Goal: Transaction & Acquisition: Obtain resource

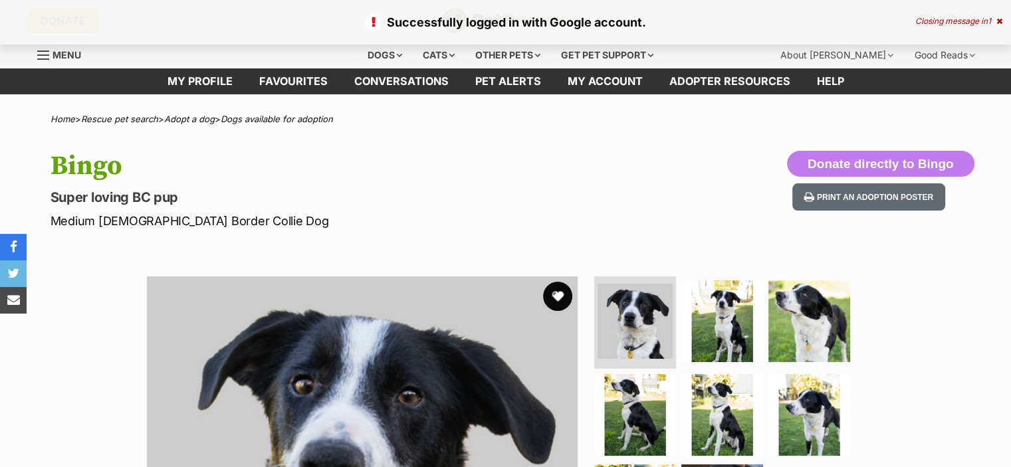
click at [550, 299] on button "favourite" at bounding box center [557, 296] width 29 height 29
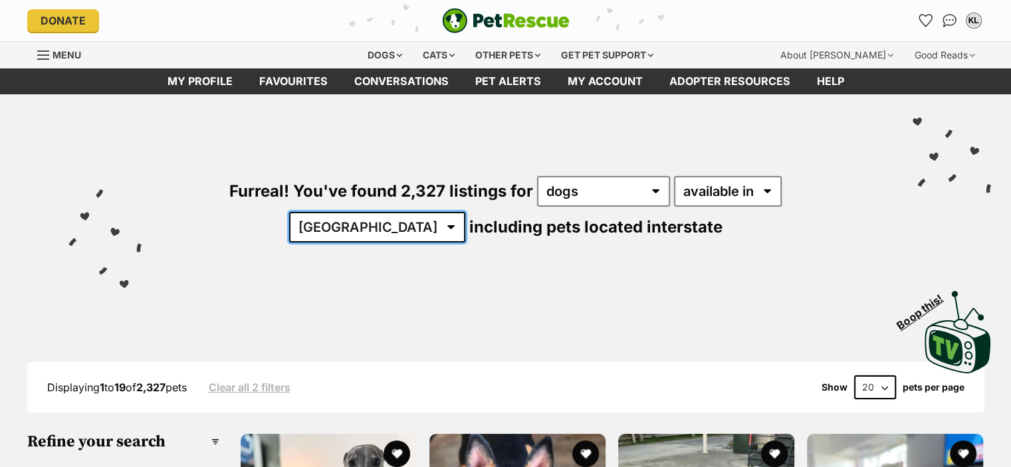
click at [465, 212] on select "Australia ACT NSW NT QLD SA TAS VIC WA" at bounding box center [377, 227] width 176 height 31
select select "SA"
click at [465, 212] on select "Australia ACT NSW NT QLD SA TAS VIC WA" at bounding box center [377, 227] width 176 height 31
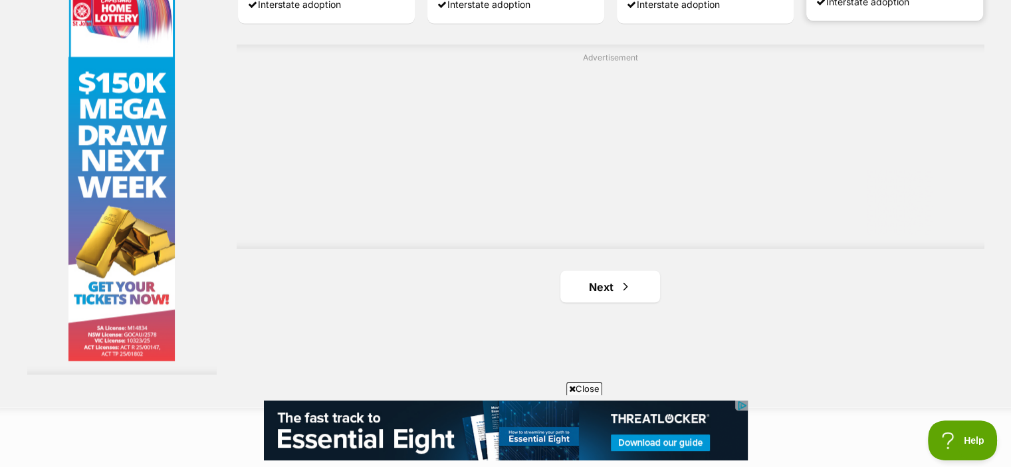
scroll to position [2398, 0]
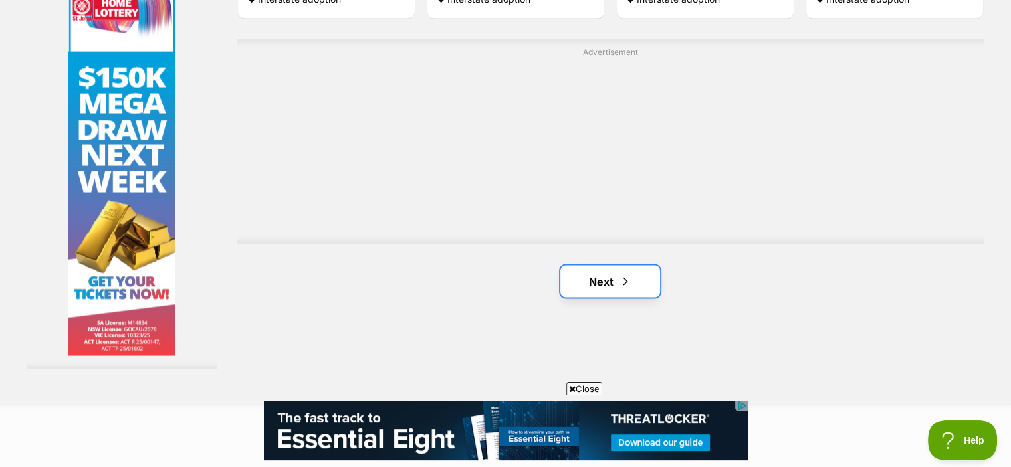
click at [622, 284] on span "Next page" at bounding box center [625, 281] width 13 height 16
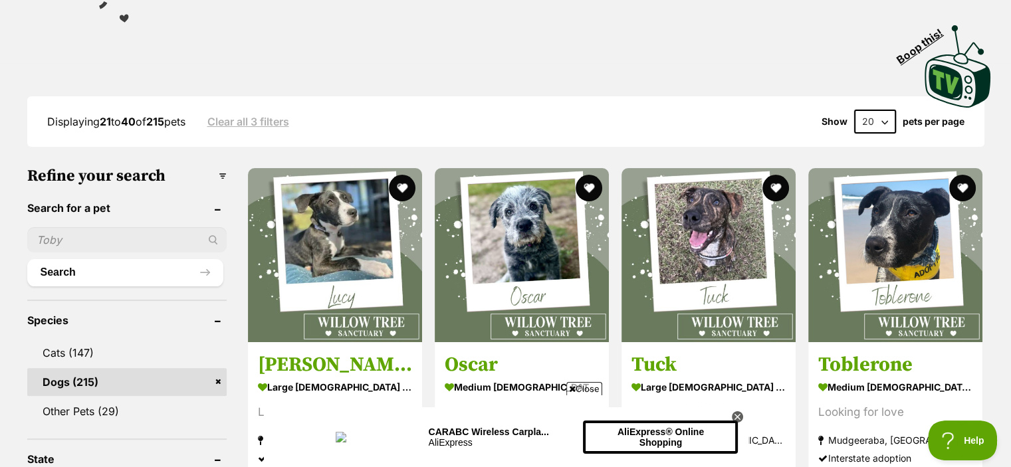
click at [741, 413] on icon at bounding box center [738, 418] width 12 height 12
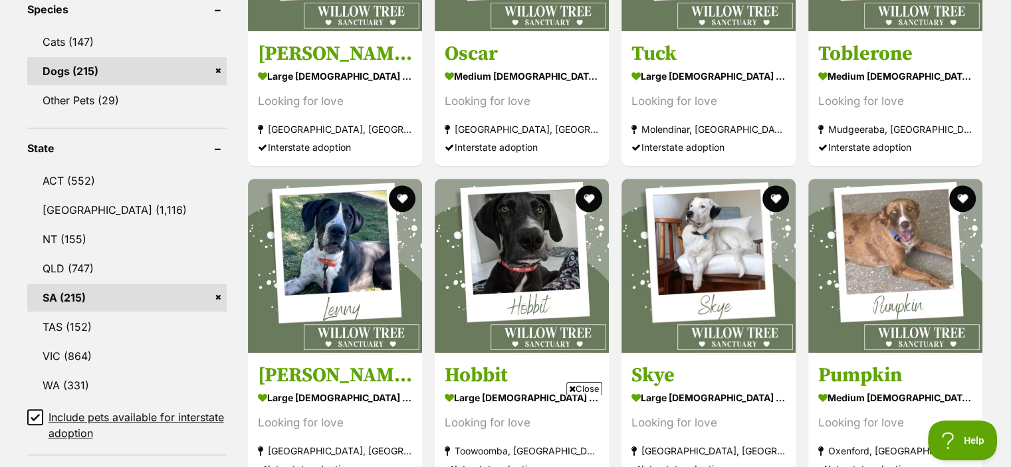
scroll to position [577, 0]
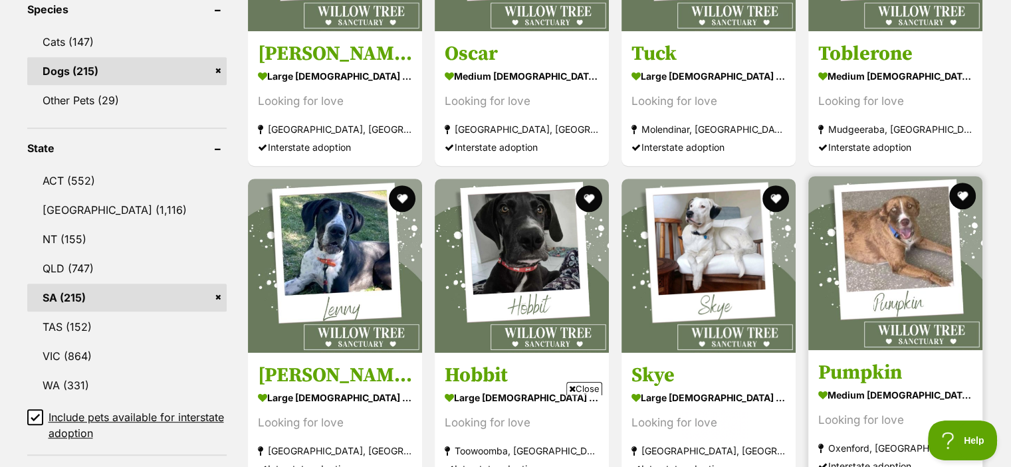
click at [915, 281] on img at bounding box center [896, 263] width 174 height 174
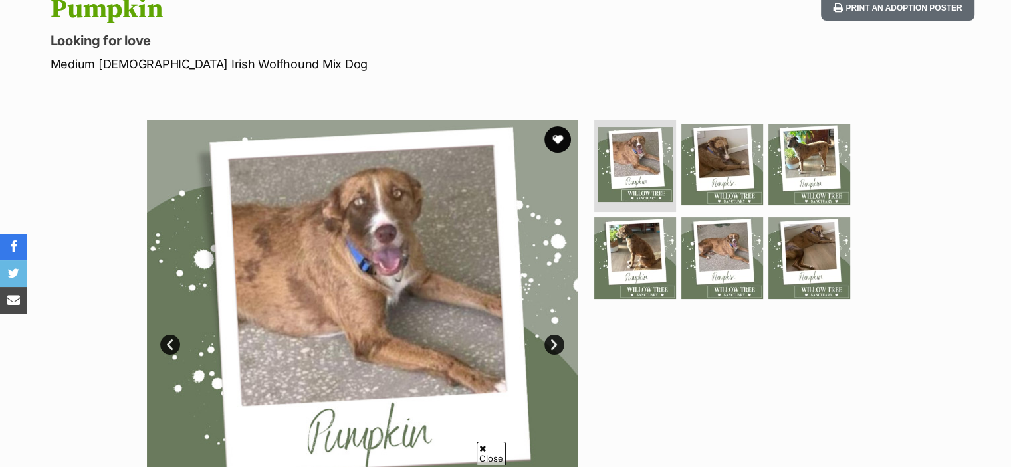
scroll to position [201, 0]
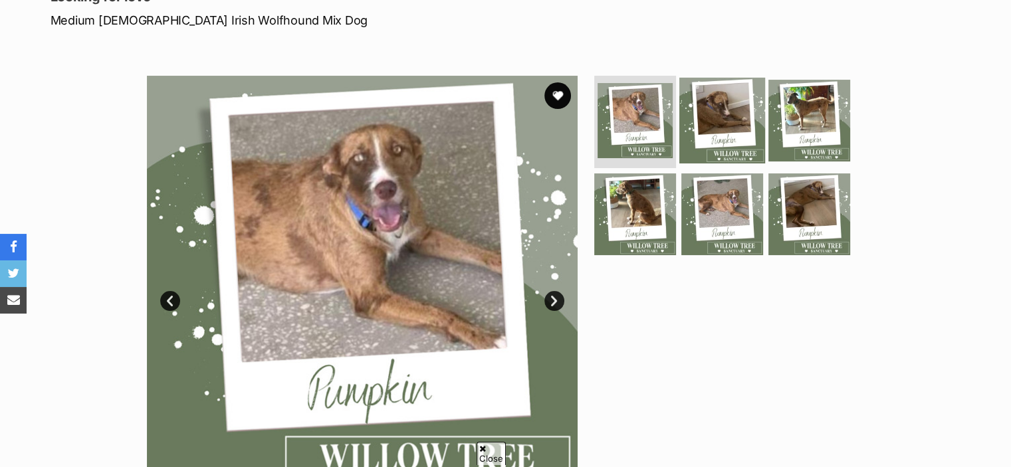
click at [733, 100] on img at bounding box center [723, 120] width 86 height 86
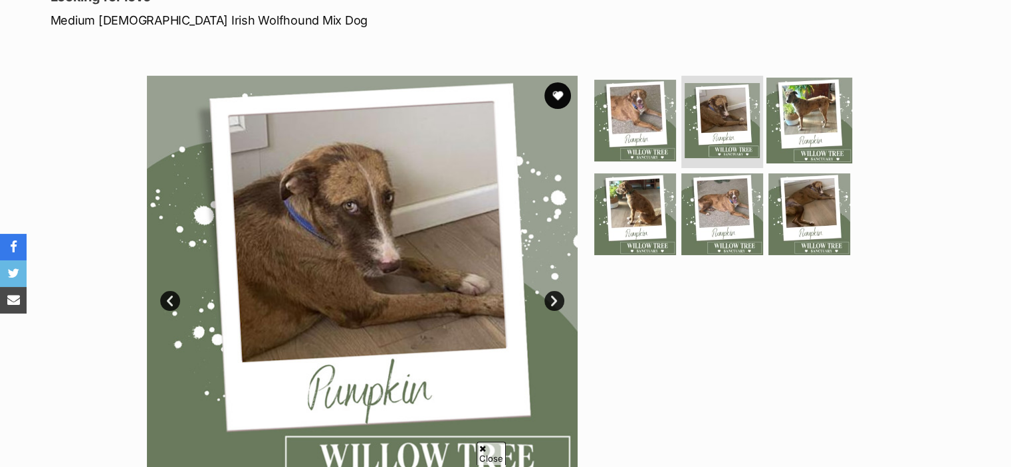
click at [806, 104] on img at bounding box center [810, 120] width 86 height 86
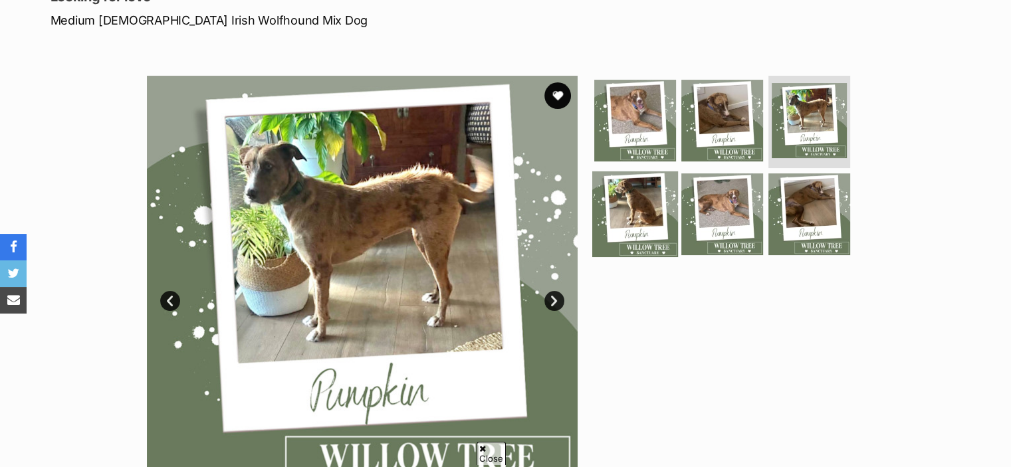
click at [658, 228] on img at bounding box center [635, 215] width 86 height 86
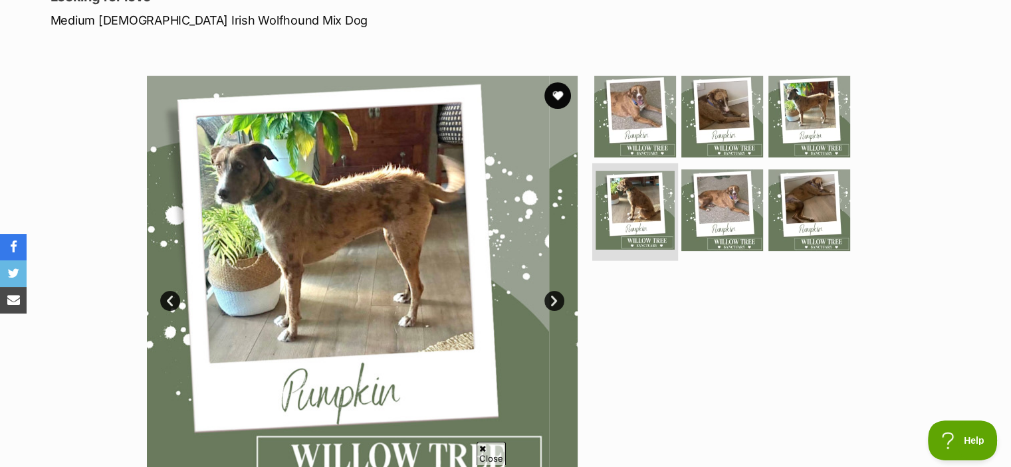
scroll to position [0, 0]
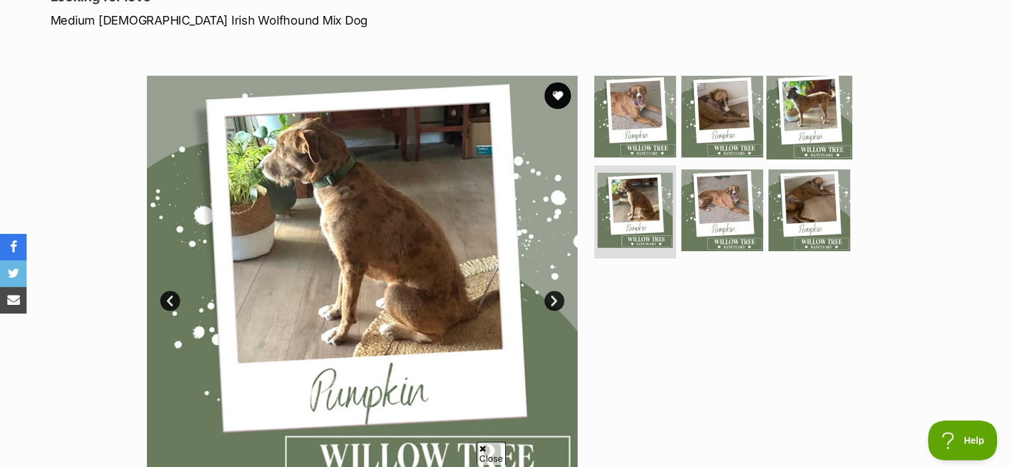
click at [789, 143] on img at bounding box center [810, 116] width 86 height 86
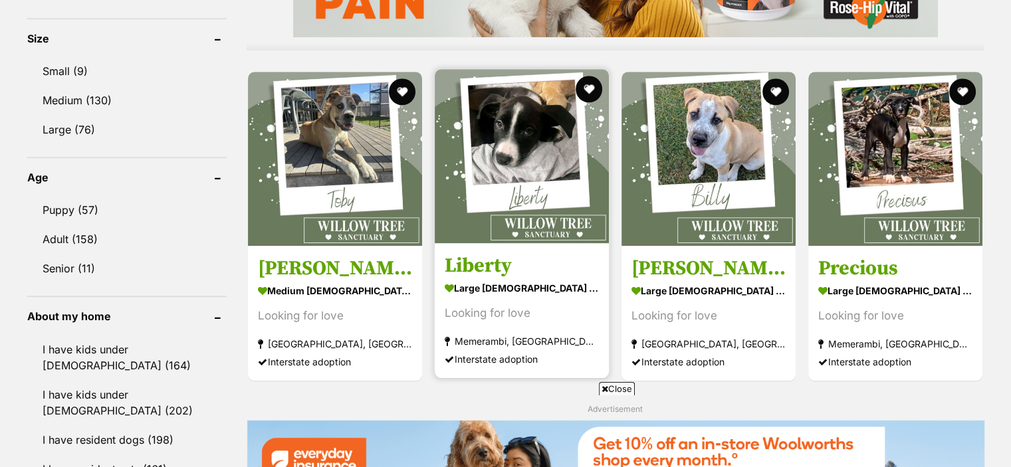
click at [469, 263] on h3 "Liberty" at bounding box center [522, 265] width 154 height 25
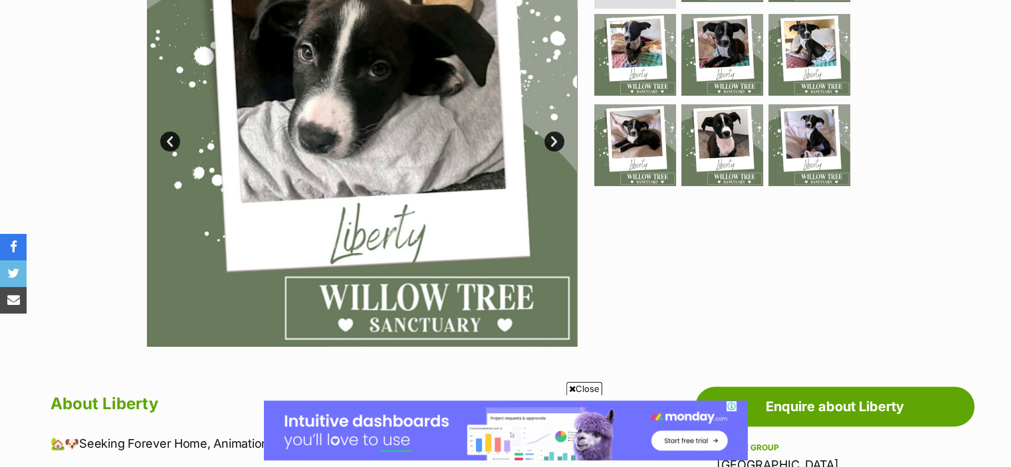
scroll to position [292, 0]
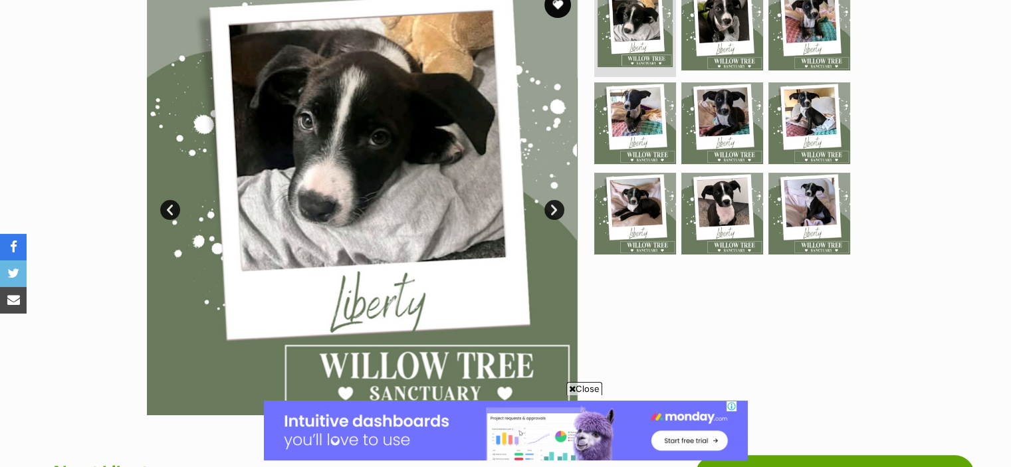
click at [548, 201] on link "Next" at bounding box center [555, 210] width 20 height 20
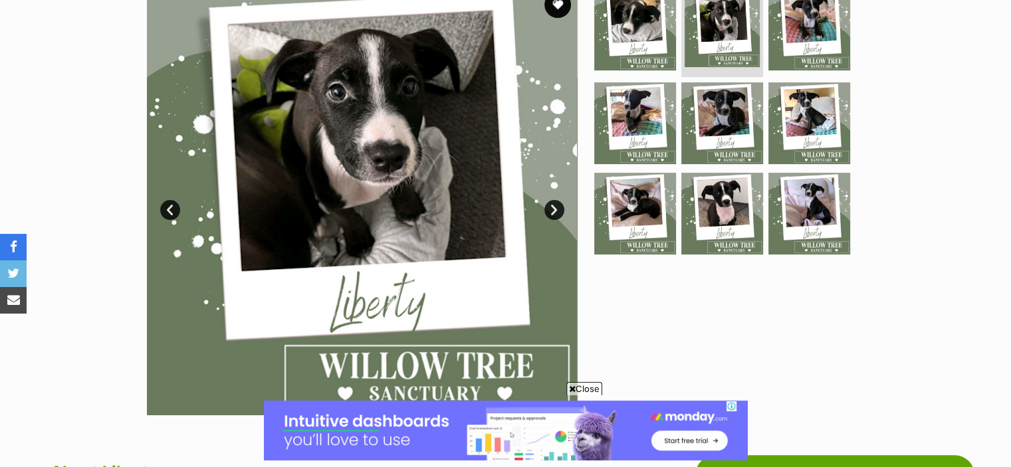
click at [551, 203] on link "Next" at bounding box center [555, 210] width 20 height 20
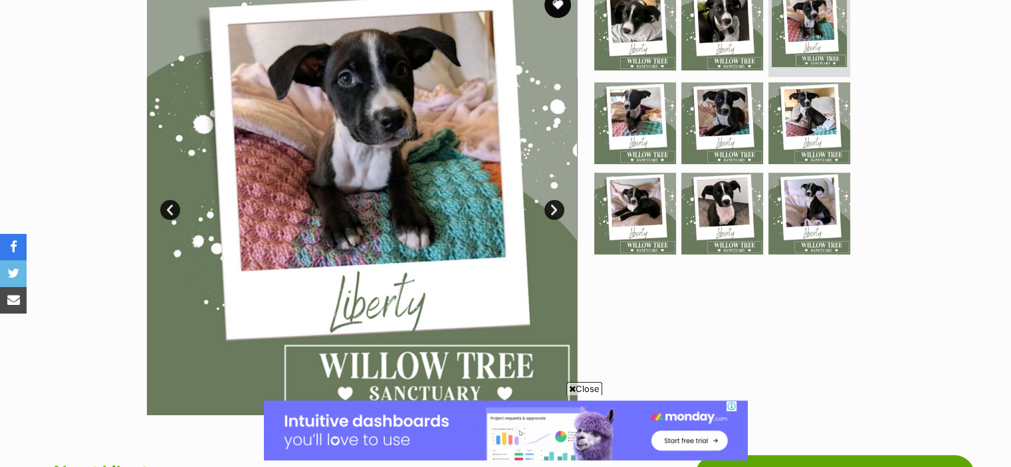
click at [551, 201] on link "Next" at bounding box center [555, 210] width 20 height 20
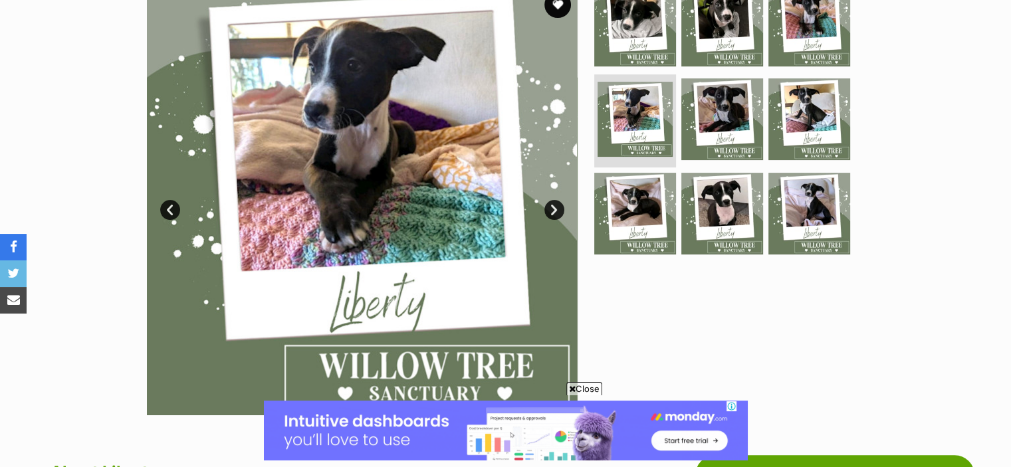
click at [549, 200] on link "Next" at bounding box center [555, 210] width 20 height 20
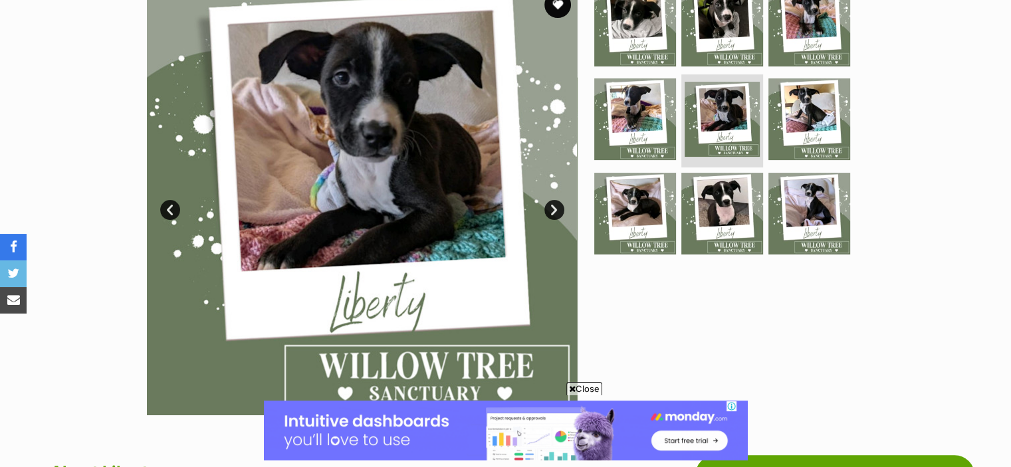
click at [549, 200] on link "Next" at bounding box center [555, 210] width 20 height 20
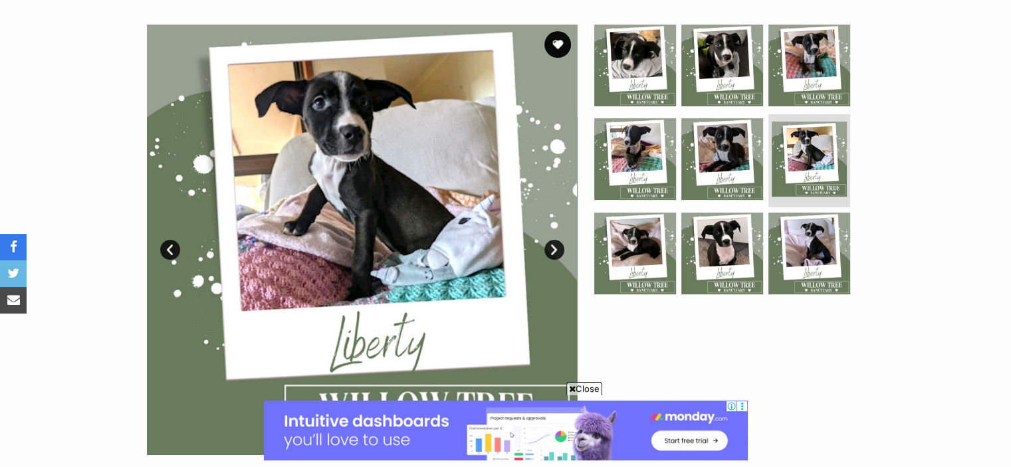
scroll to position [0, 0]
click at [555, 244] on link "Next" at bounding box center [555, 250] width 20 height 20
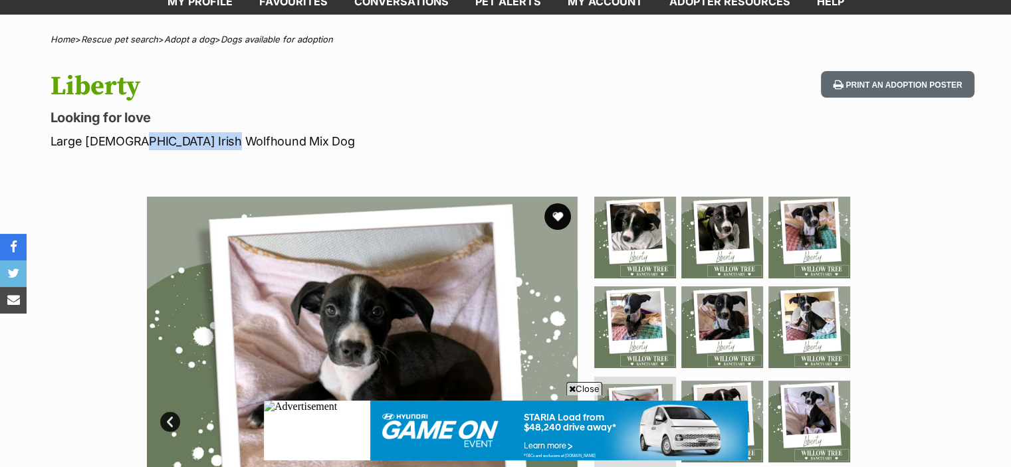
drag, startPoint x: 128, startPoint y: 137, endPoint x: 217, endPoint y: 136, distance: 89.8
click at [217, 136] on p "Large Female Irish Wolfhound Mix Dog" at bounding box center [332, 141] width 563 height 18
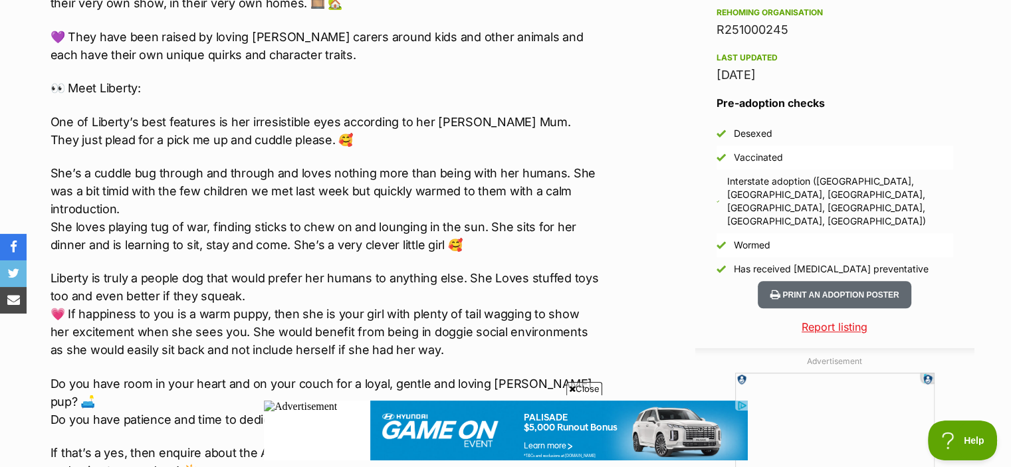
scroll to position [1134, 0]
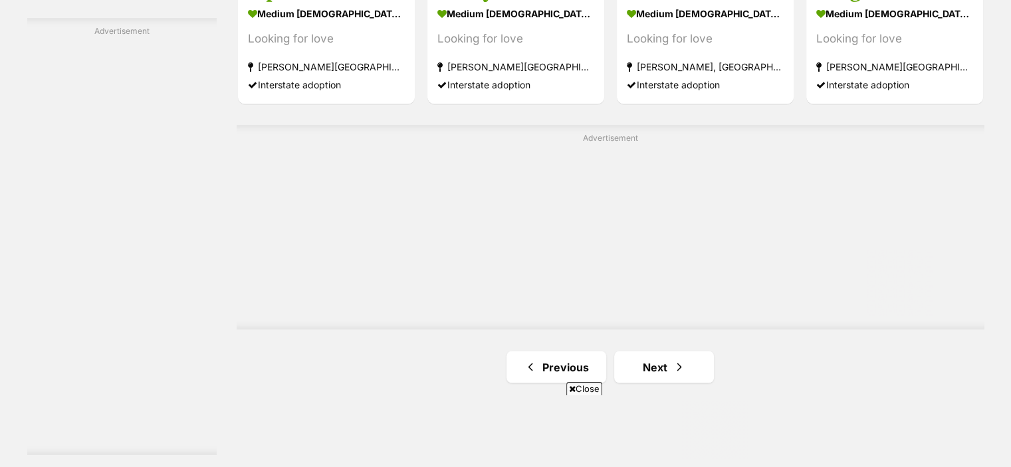
scroll to position [2333, 0]
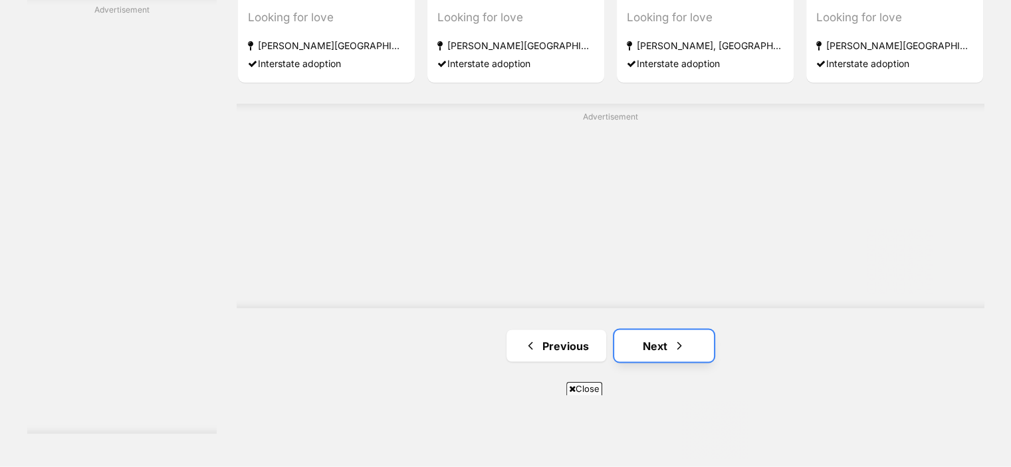
click at [673, 342] on span "Next page" at bounding box center [679, 346] width 13 height 16
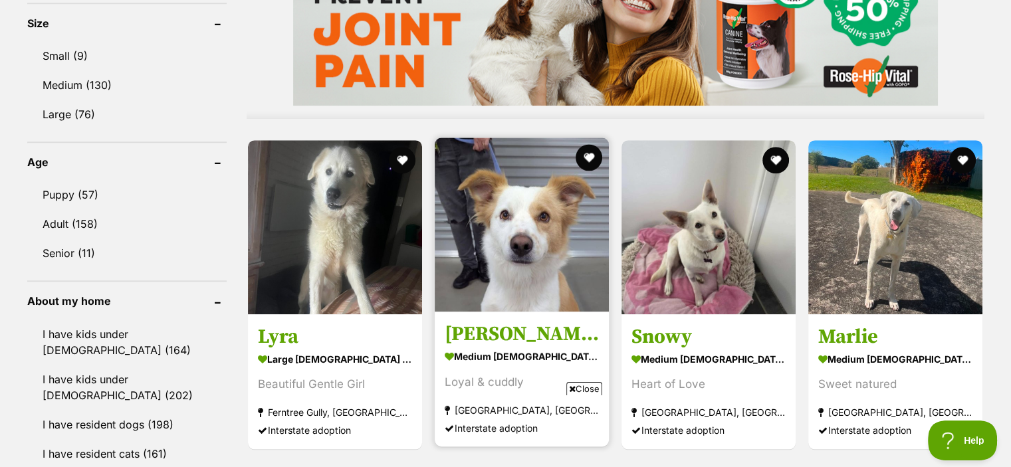
scroll to position [1255, 0]
click at [519, 322] on h3 "[PERSON_NAME]" at bounding box center [522, 334] width 154 height 25
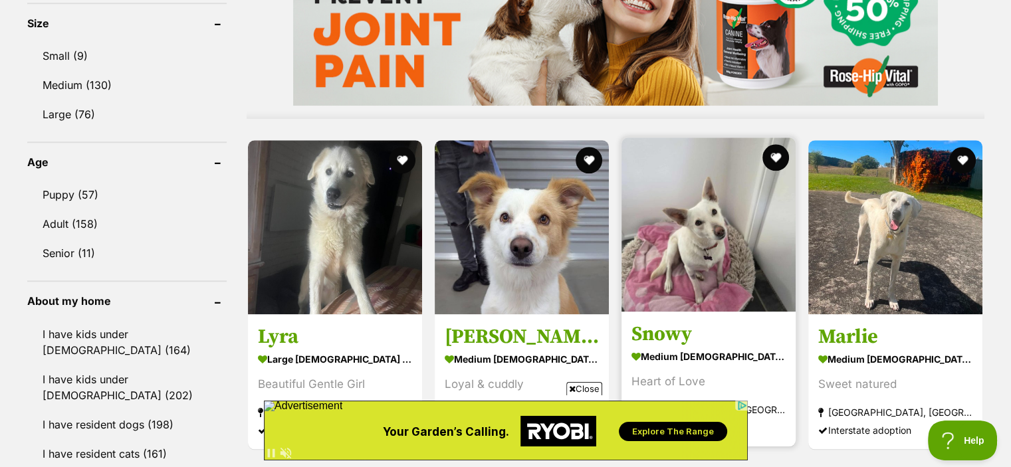
scroll to position [0, 0]
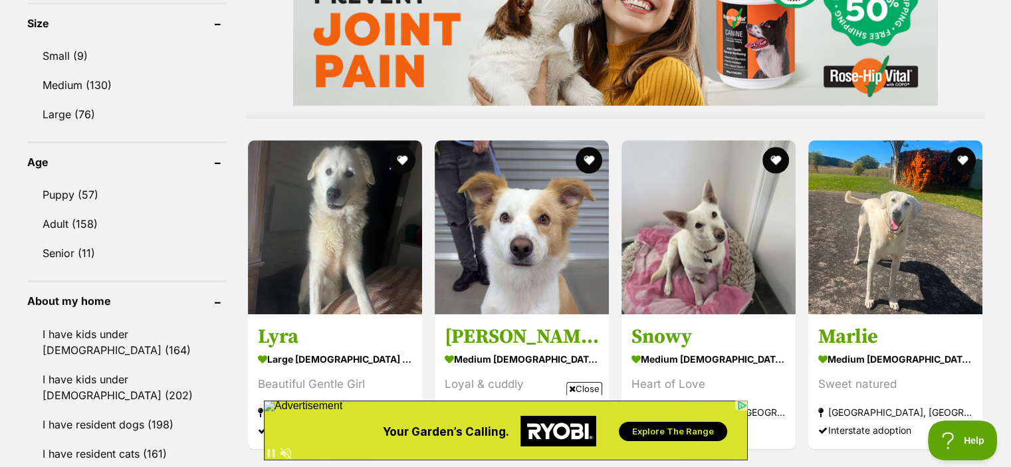
click at [594, 384] on span "Close" at bounding box center [585, 388] width 36 height 13
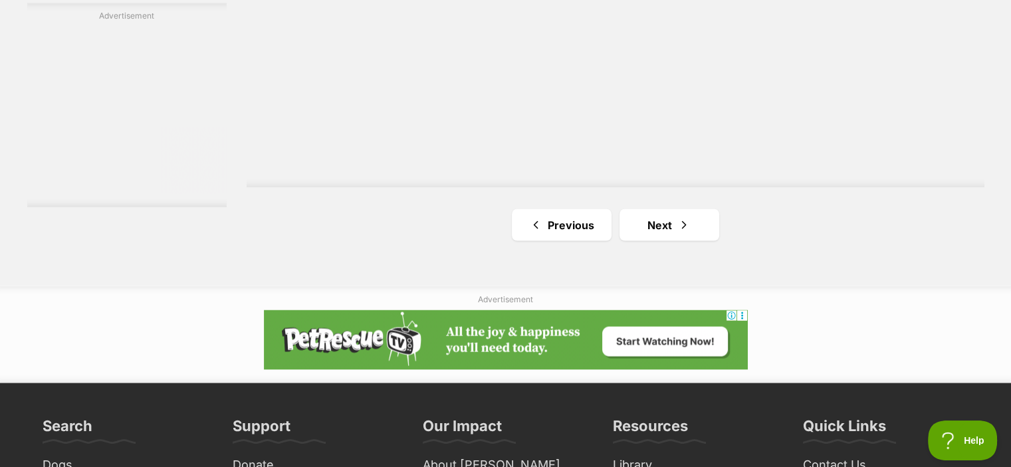
scroll to position [2362, 0]
click at [676, 240] on link "Next" at bounding box center [670, 224] width 100 height 32
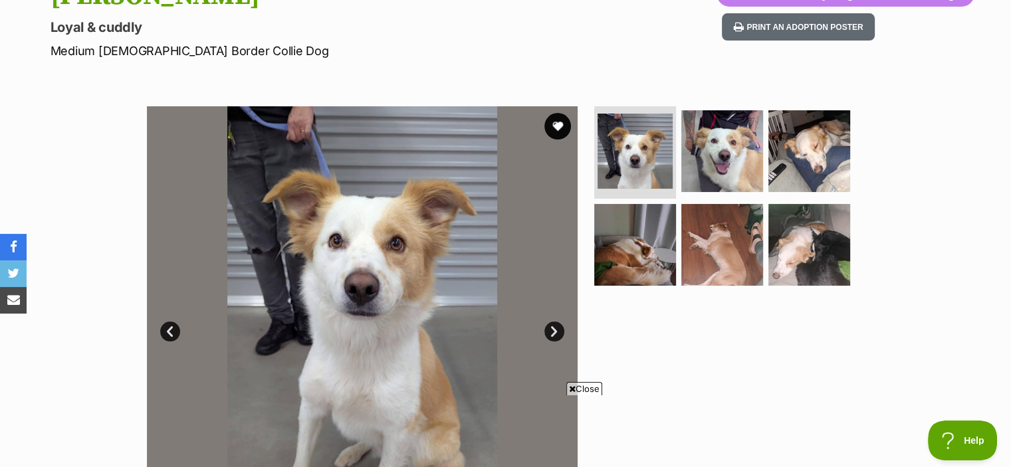
click at [553, 328] on link "Next" at bounding box center [555, 332] width 20 height 20
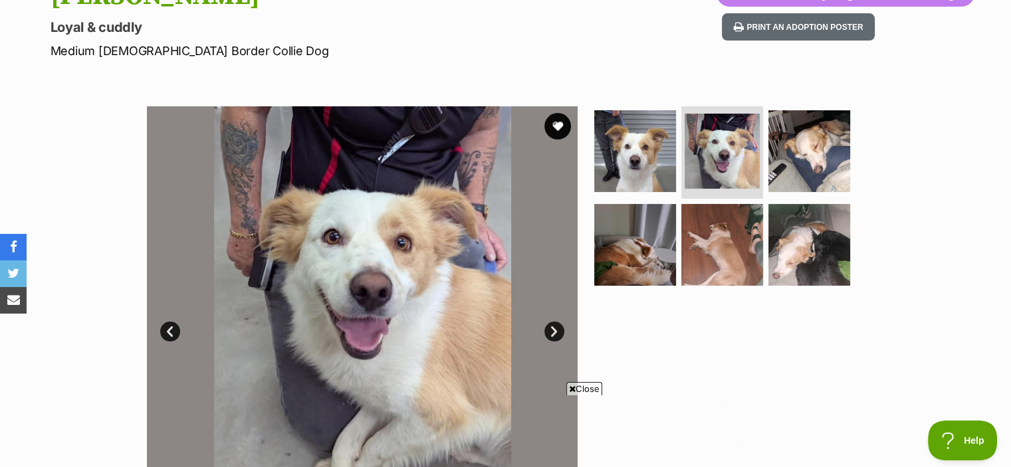
click at [553, 328] on link "Next" at bounding box center [555, 332] width 20 height 20
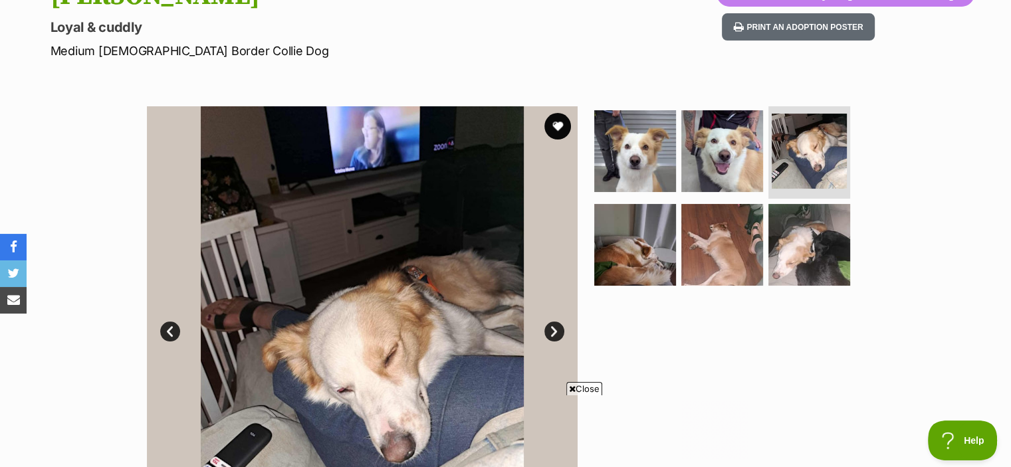
click at [553, 328] on link "Next" at bounding box center [555, 332] width 20 height 20
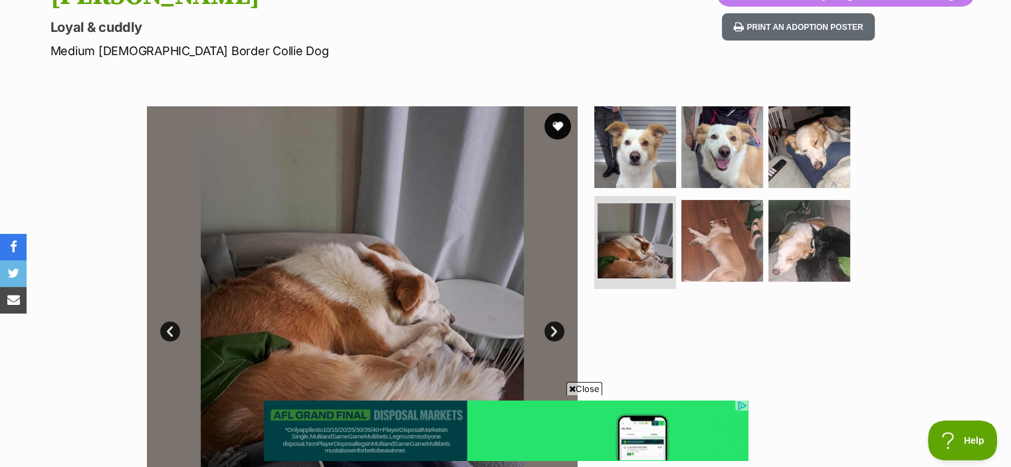
click at [553, 328] on link "Next" at bounding box center [555, 332] width 20 height 20
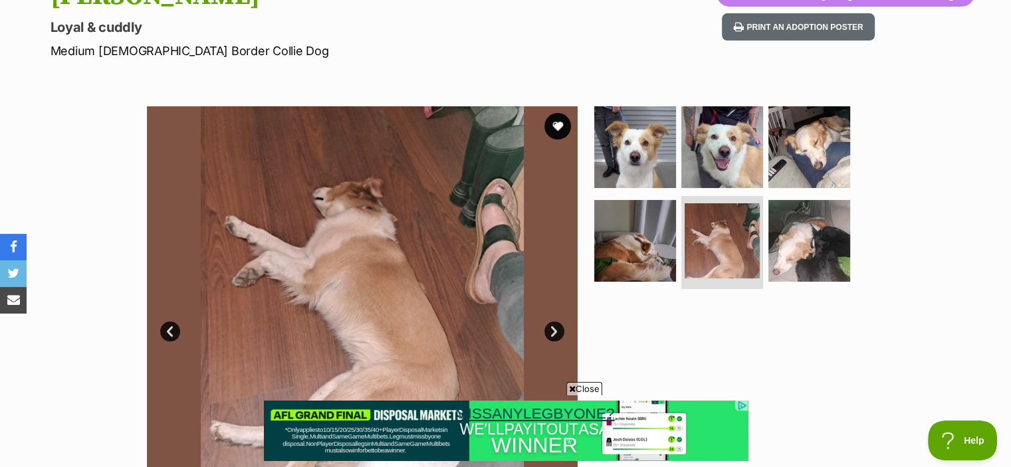
scroll to position [278, 0]
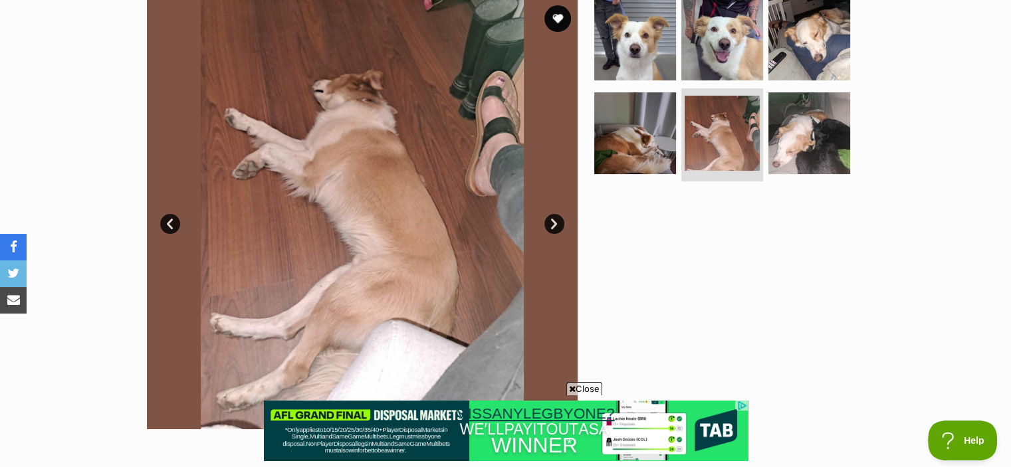
click at [540, 220] on img at bounding box center [362, 214] width 431 height 431
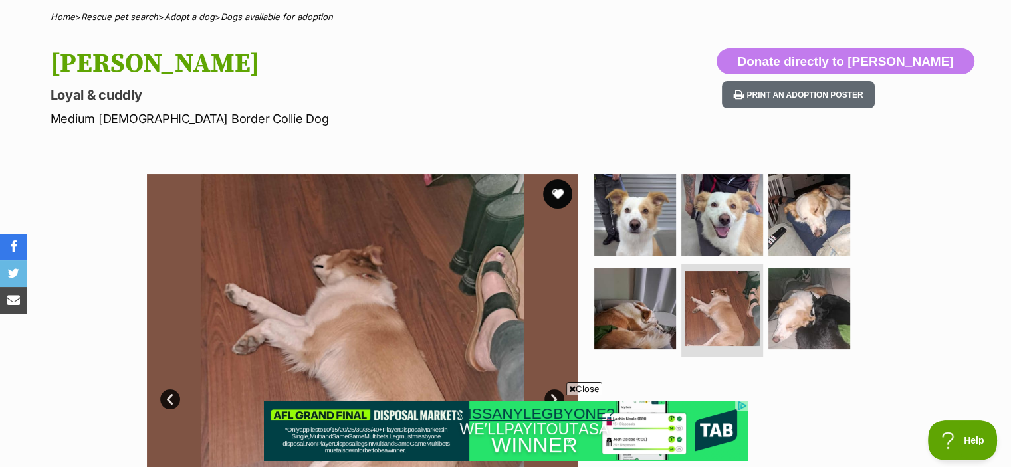
click at [561, 194] on button "favourite" at bounding box center [557, 194] width 29 height 29
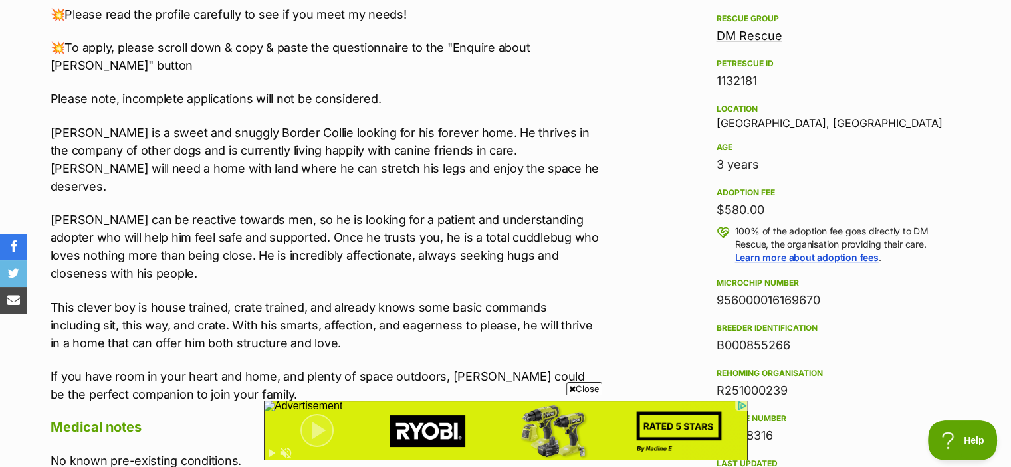
scroll to position [790, 0]
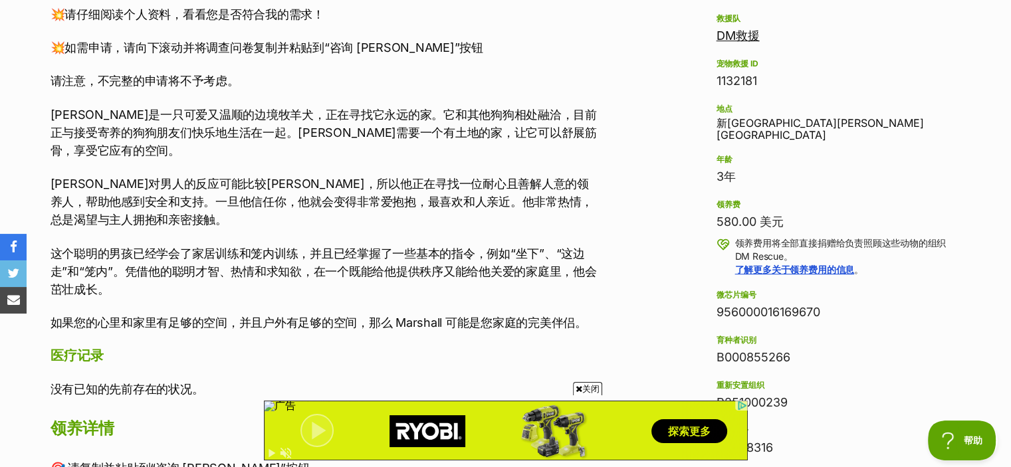
click at [199, 247] on font "这个聪明的男孩已经学会了家居训练和笼内训练，并且已经掌握了一些基本的指令，例如“坐下”、“这边走”和“笼内”。凭借他的聪明才智、热情和求知欲，在一个既能给他提…" at bounding box center [324, 272] width 547 height 50
click at [247, 256] on font "这个聪明的男孩已经学会了家居训练和笼内训练，并且已经掌握了一些基本的指令，例如“坐下”、“这边走”和“笼内”。凭借他的聪明才智、热情和求知欲，在一个既能给他提…" at bounding box center [324, 272] width 547 height 50
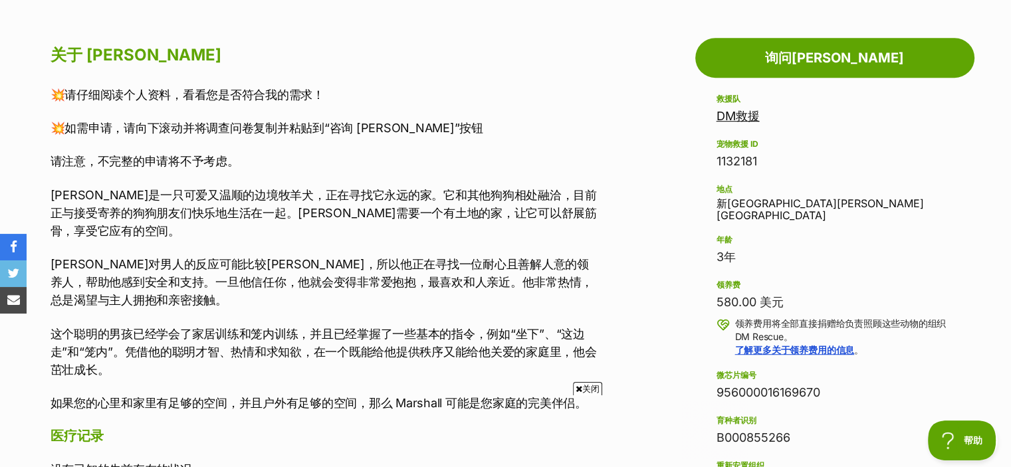
scroll to position [0, 0]
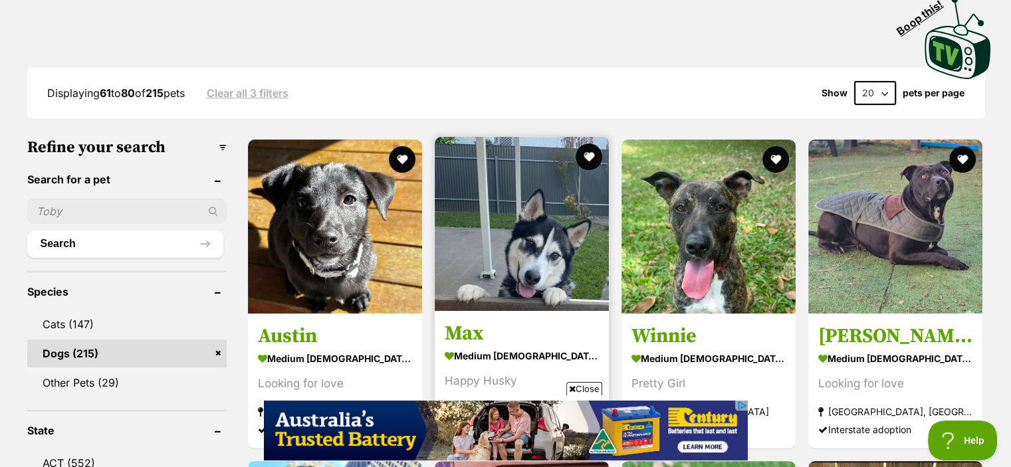
drag, startPoint x: 528, startPoint y: 293, endPoint x: 487, endPoint y: 284, distance: 42.3
click at [487, 284] on img at bounding box center [522, 224] width 174 height 174
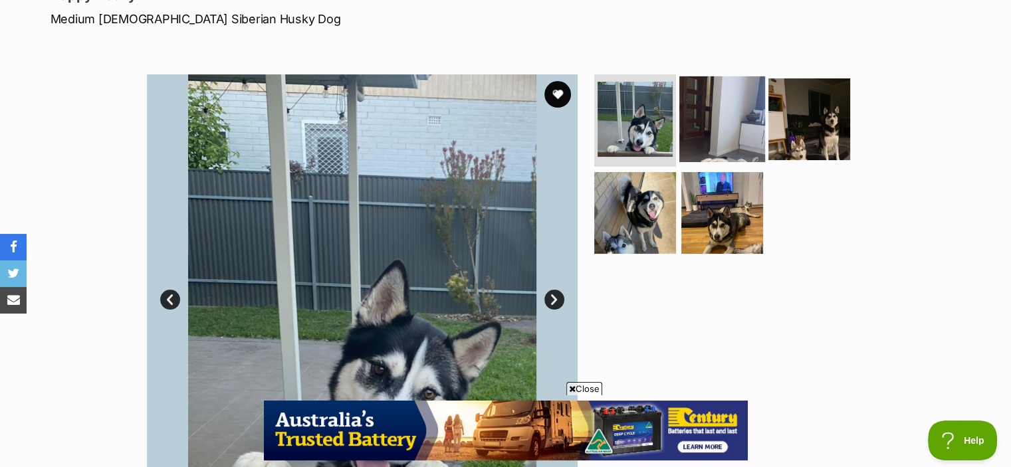
click at [706, 142] on img at bounding box center [723, 119] width 86 height 86
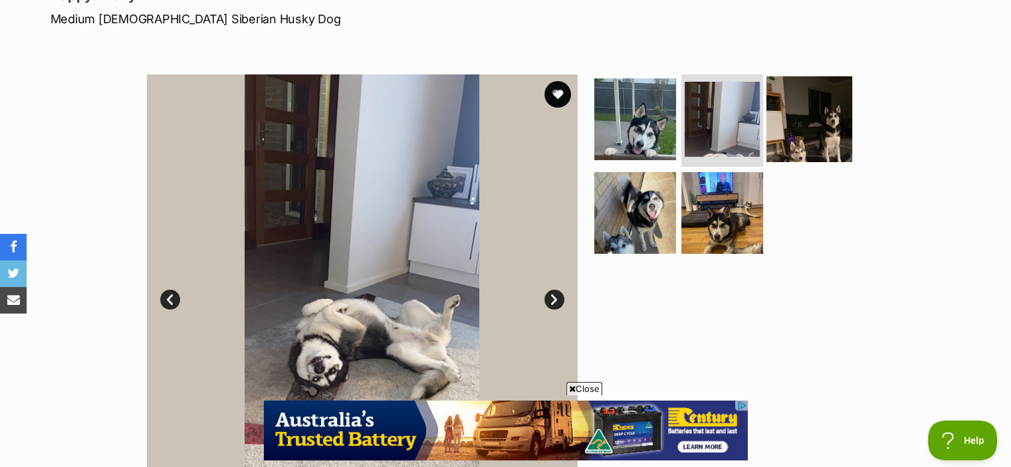
click at [800, 107] on img at bounding box center [810, 119] width 86 height 86
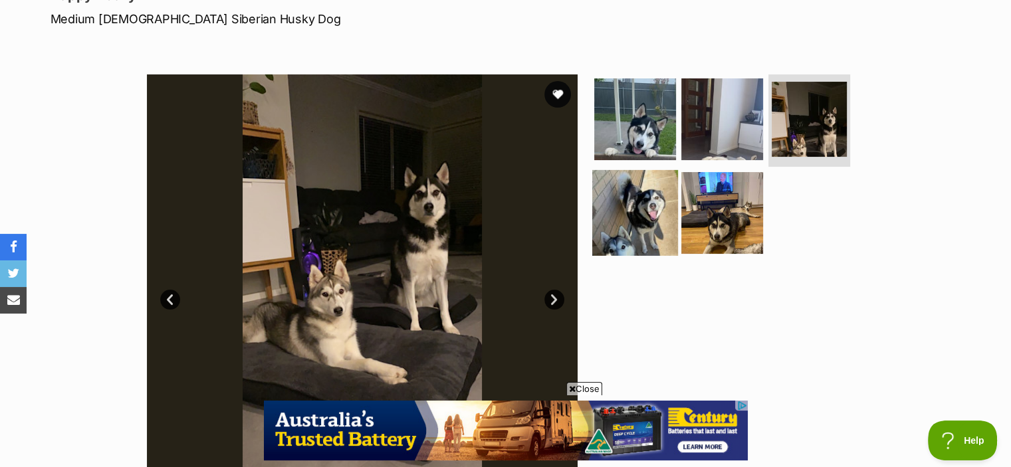
click at [644, 213] on img at bounding box center [635, 213] width 86 height 86
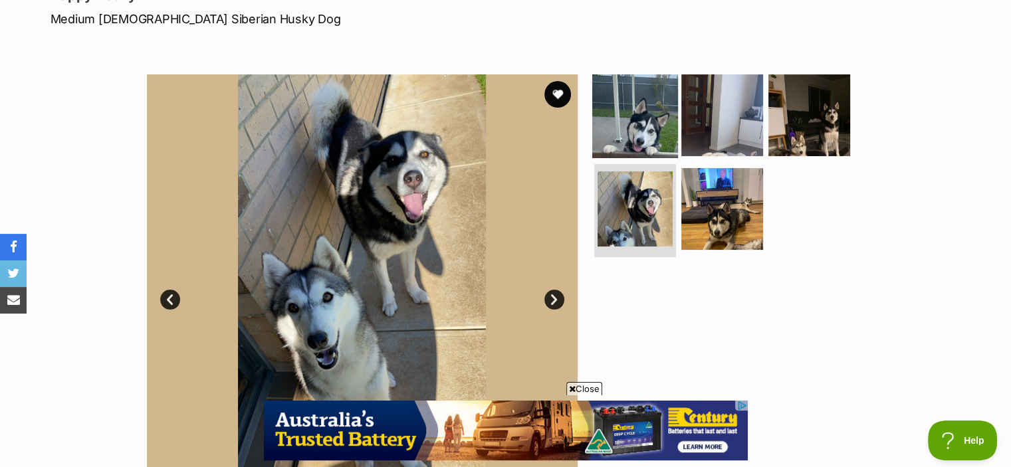
drag, startPoint x: 697, startPoint y: 221, endPoint x: 640, endPoint y: 140, distance: 98.3
click at [640, 140] on img at bounding box center [635, 115] width 86 height 86
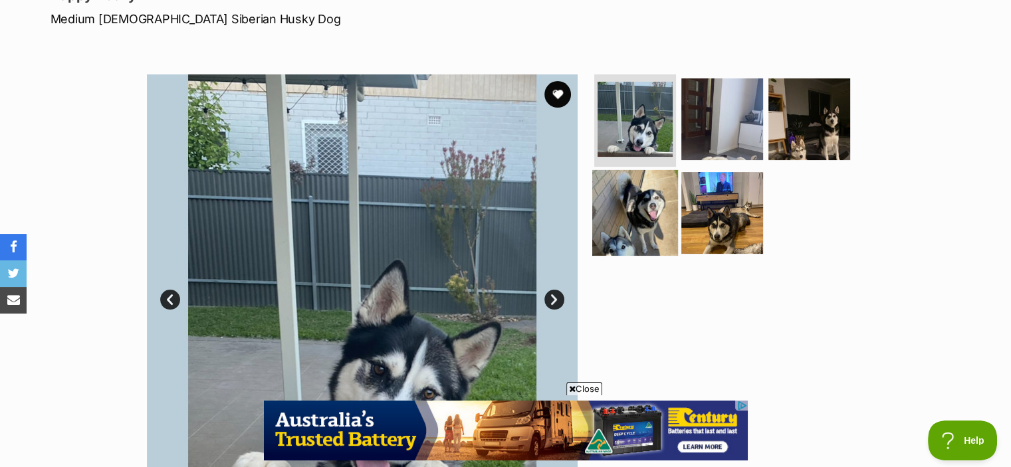
click at [640, 230] on img at bounding box center [635, 213] width 86 height 86
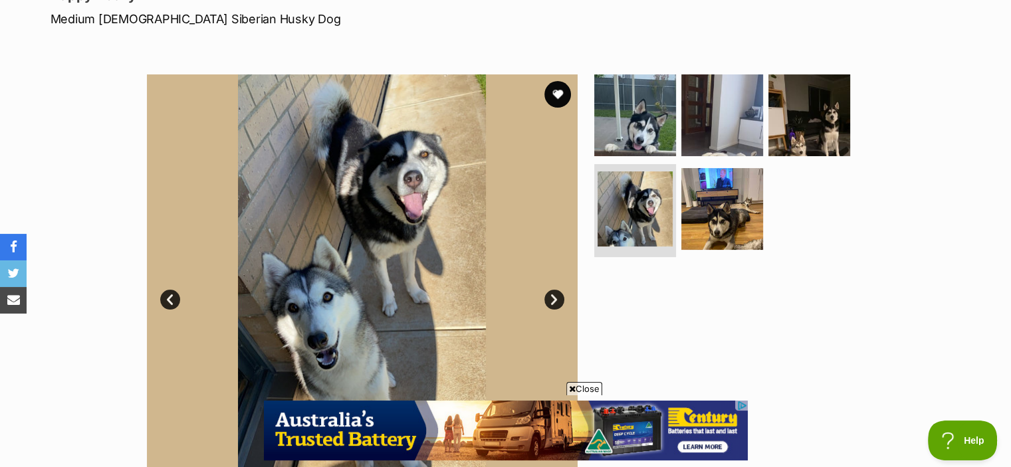
click at [168, 299] on link "Prev" at bounding box center [170, 300] width 20 height 20
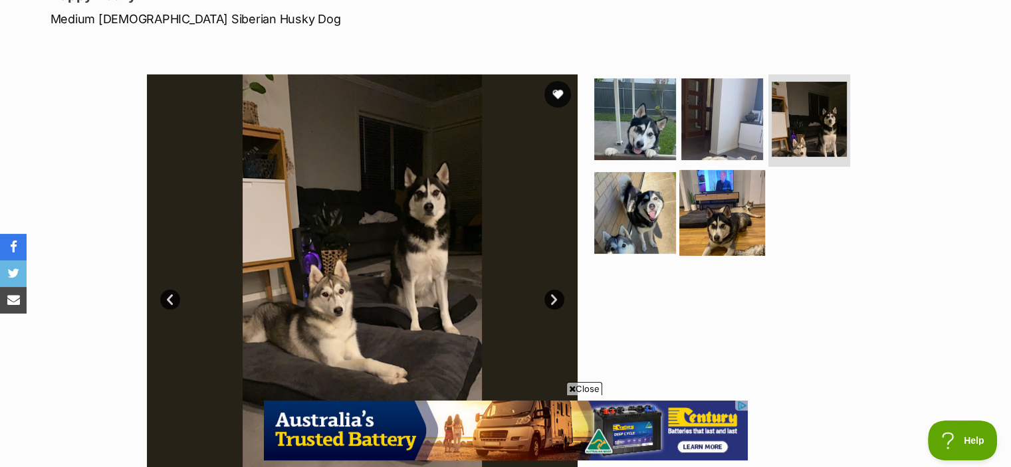
click at [747, 247] on img at bounding box center [723, 213] width 86 height 86
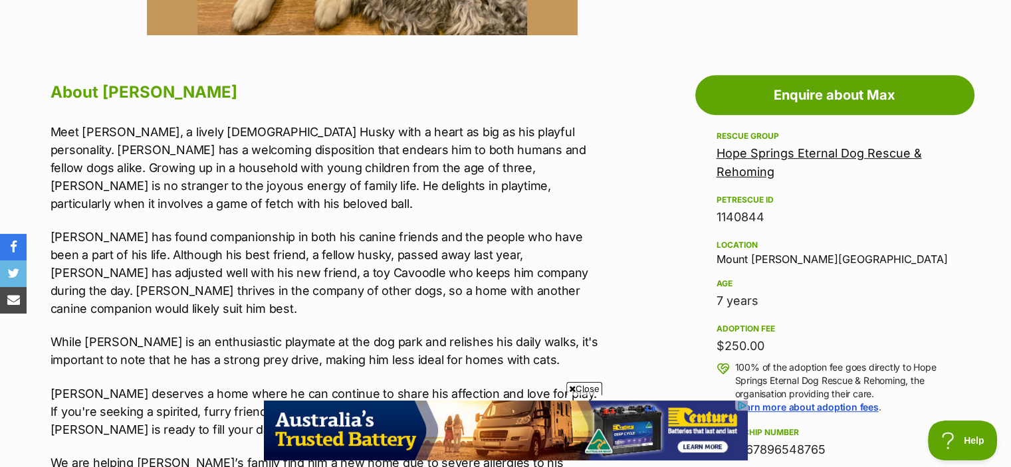
scroll to position [694, 0]
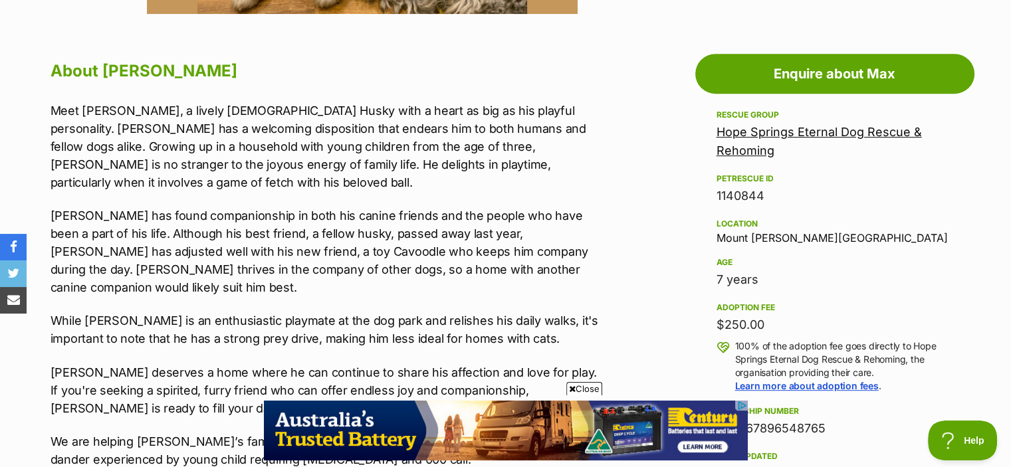
drag, startPoint x: 576, startPoint y: 231, endPoint x: 517, endPoint y: 250, distance: 61.6
click at [517, 250] on p "Max has found companionship in both his canine friends and the people who have …" at bounding box center [325, 252] width 549 height 90
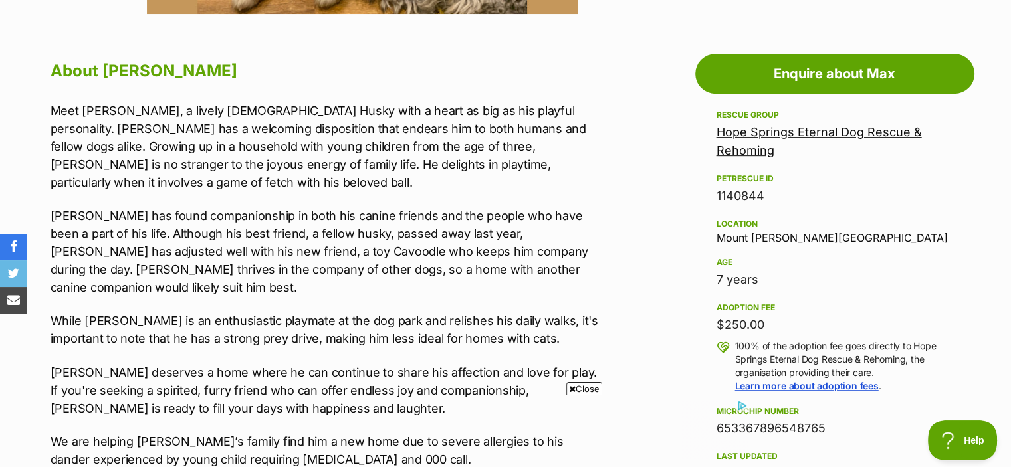
scroll to position [0, 0]
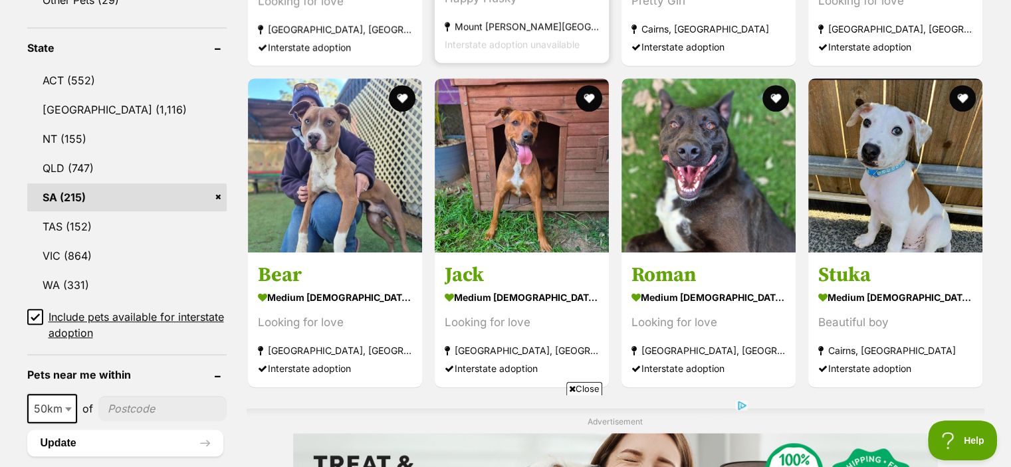
scroll to position [678, 0]
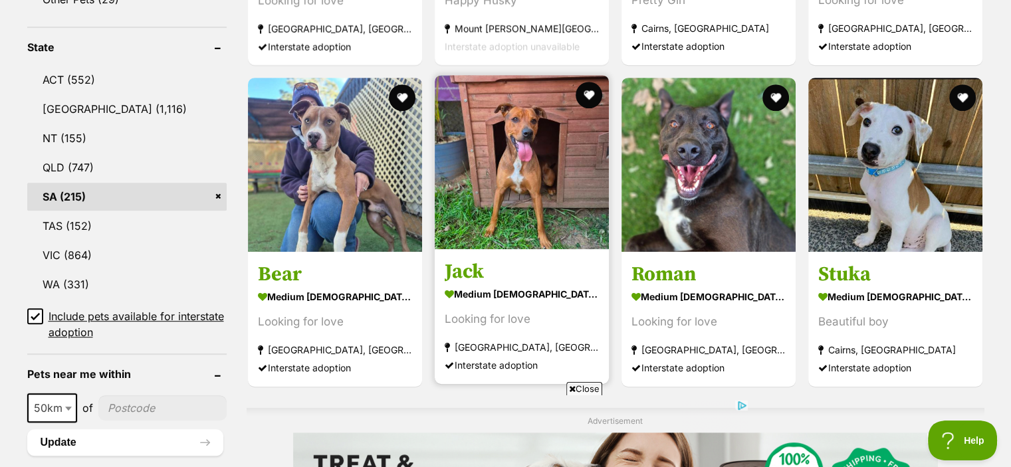
click at [521, 204] on img at bounding box center [522, 162] width 174 height 174
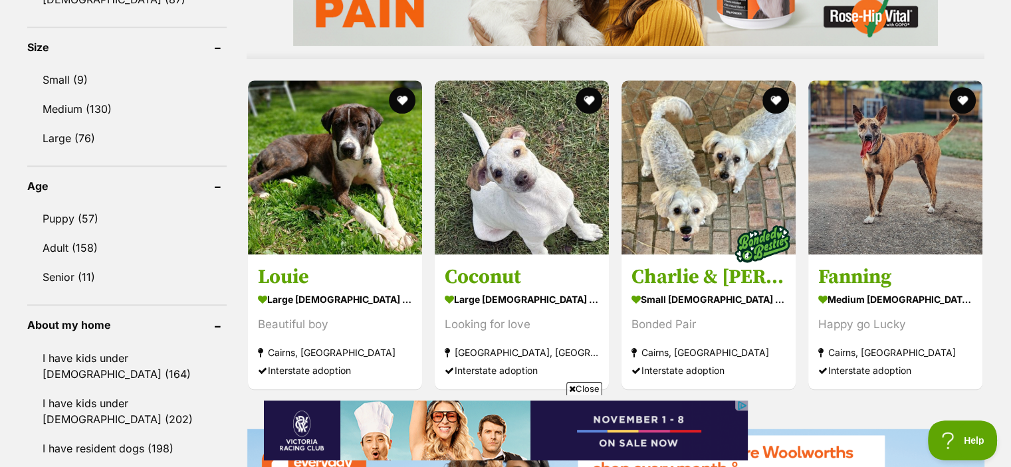
scroll to position [1231, 0]
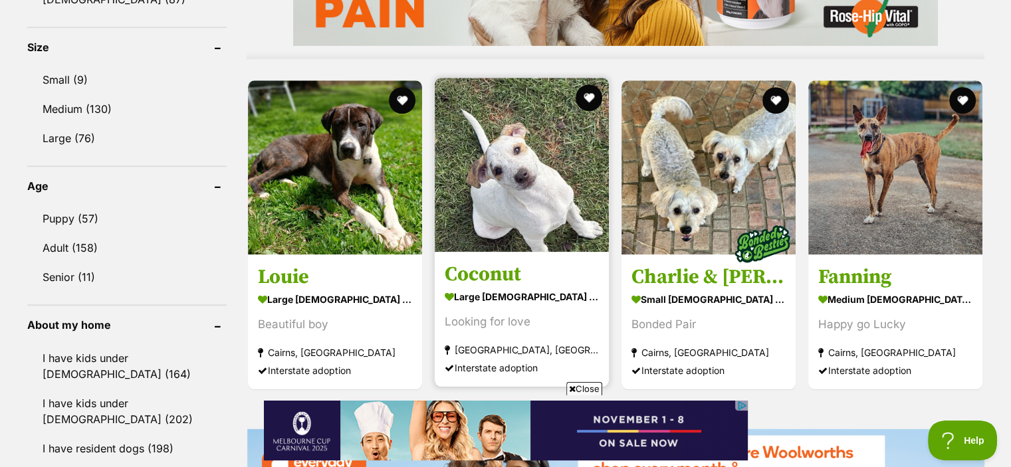
click at [501, 273] on h3 "Coconut" at bounding box center [522, 273] width 154 height 25
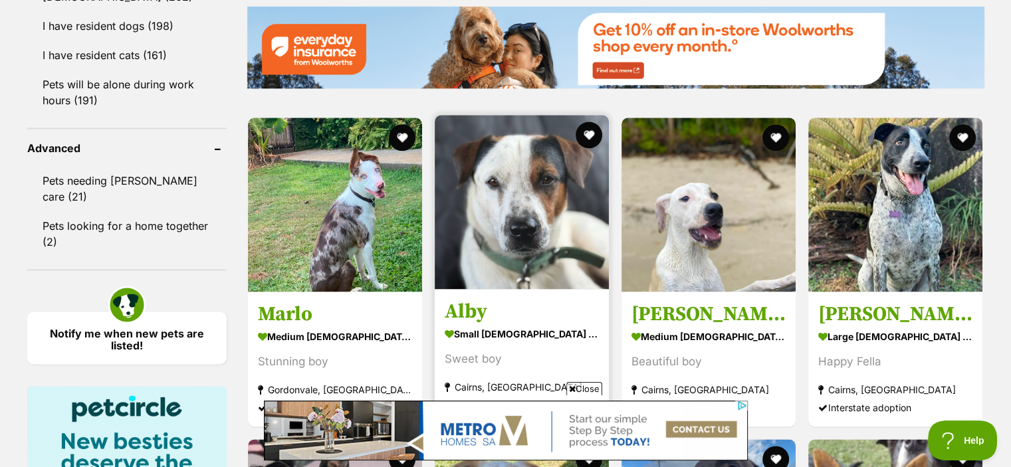
scroll to position [0, 0]
click at [479, 310] on h3 "Alby" at bounding box center [522, 311] width 154 height 25
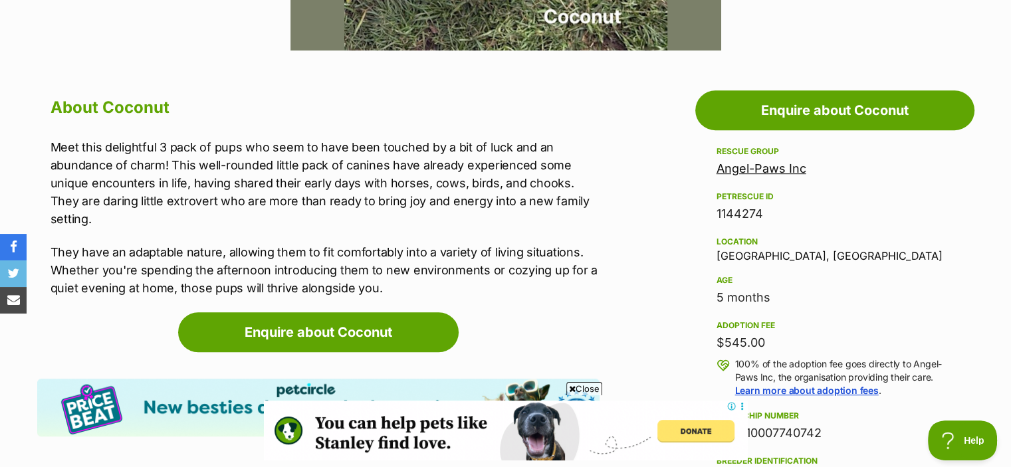
scroll to position [660, 0]
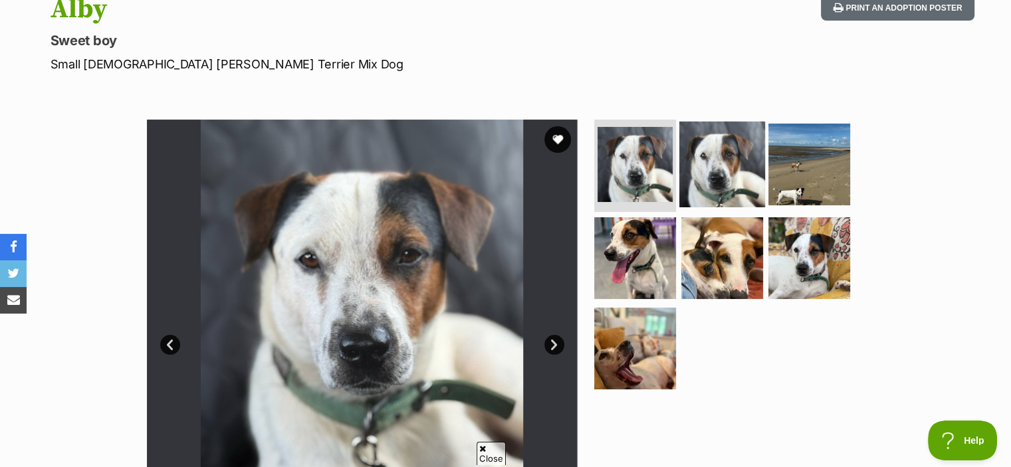
click at [719, 188] on img at bounding box center [723, 164] width 86 height 86
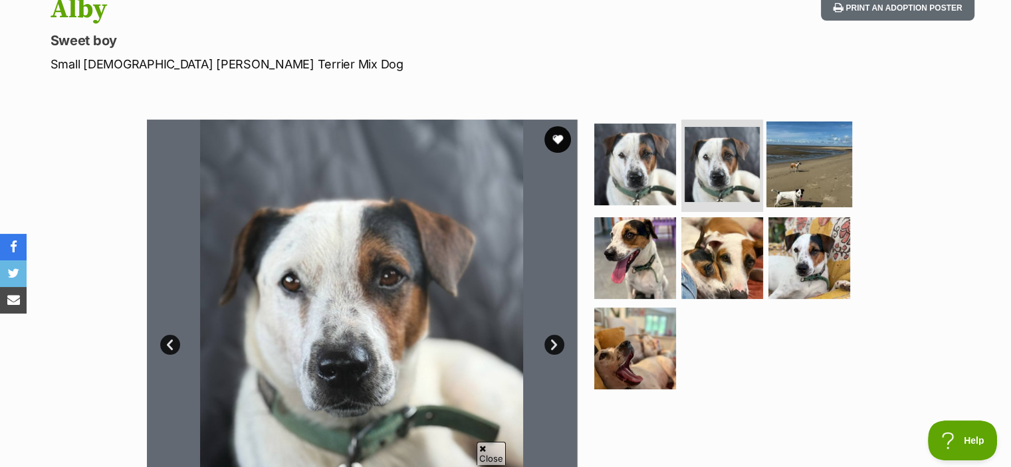
click at [801, 176] on img at bounding box center [810, 164] width 86 height 86
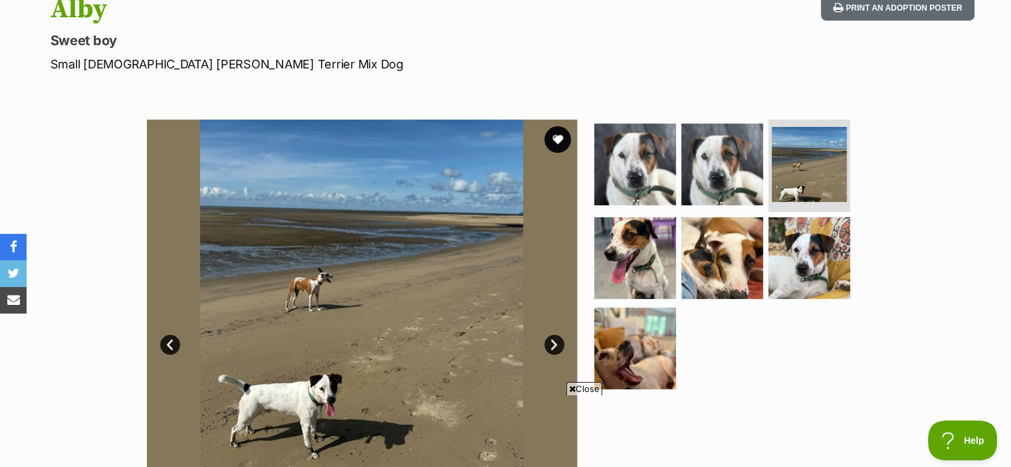
scroll to position [253, 0]
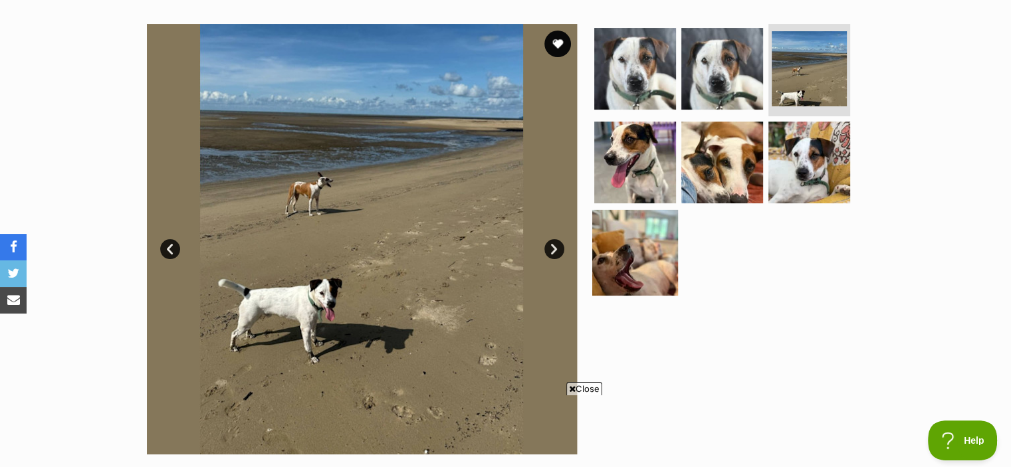
click at [668, 261] on img at bounding box center [635, 253] width 86 height 86
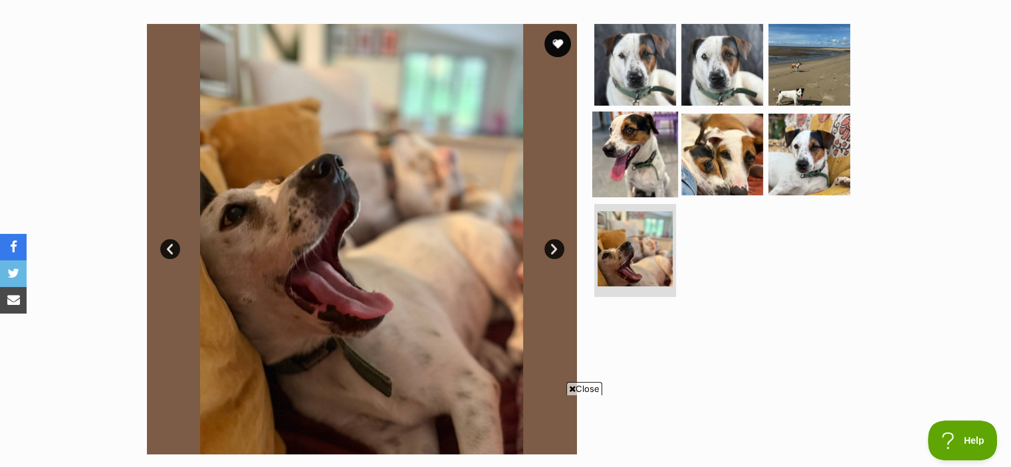
click at [644, 194] on img at bounding box center [635, 155] width 86 height 86
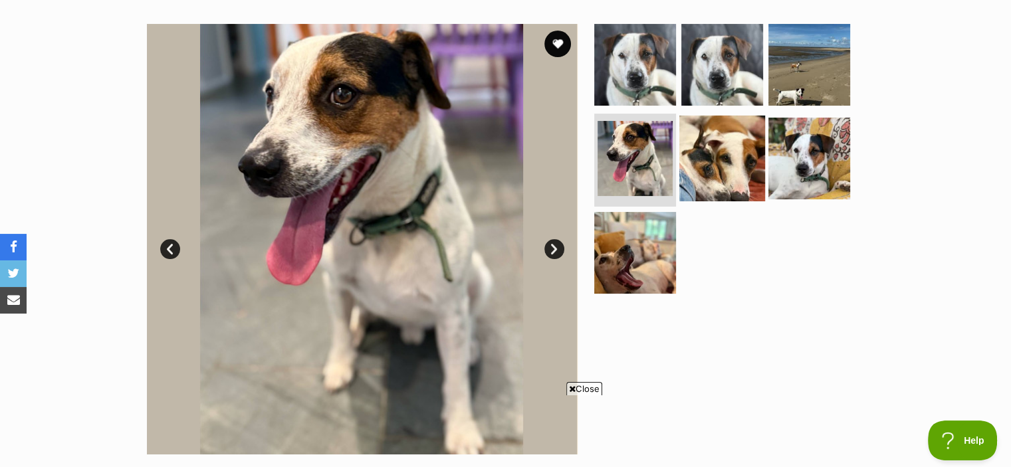
click at [721, 154] on img at bounding box center [723, 159] width 86 height 86
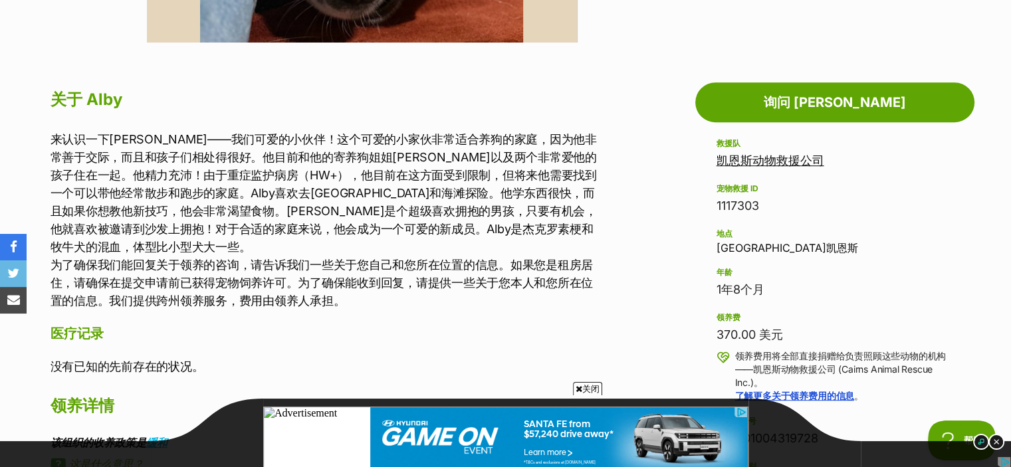
scroll to position [0, 0]
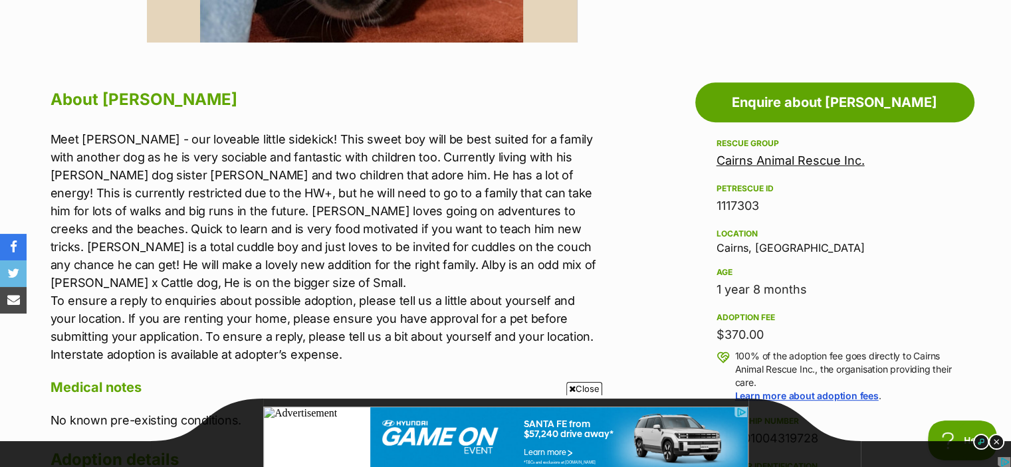
click at [470, 196] on p "Meet Alby - our loveable little sidekick! This sweet boy will be best suited fo…" at bounding box center [325, 246] width 549 height 233
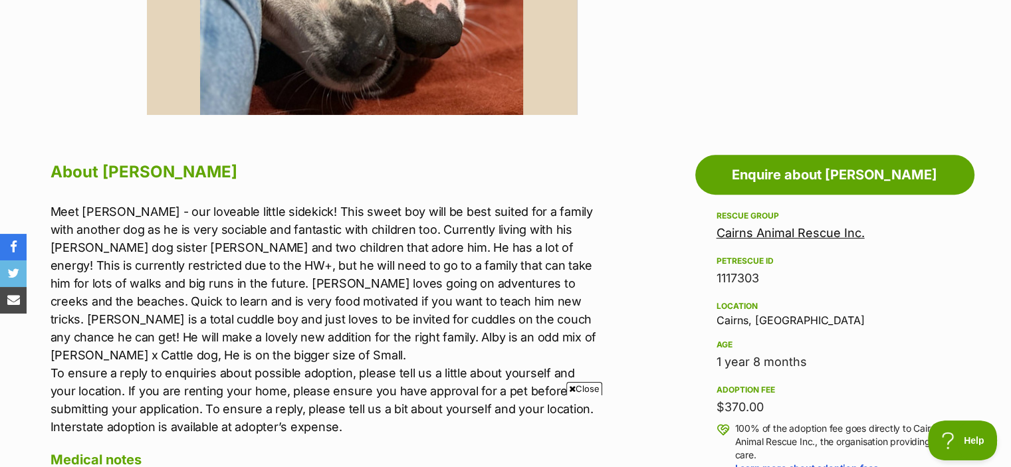
scroll to position [593, 0]
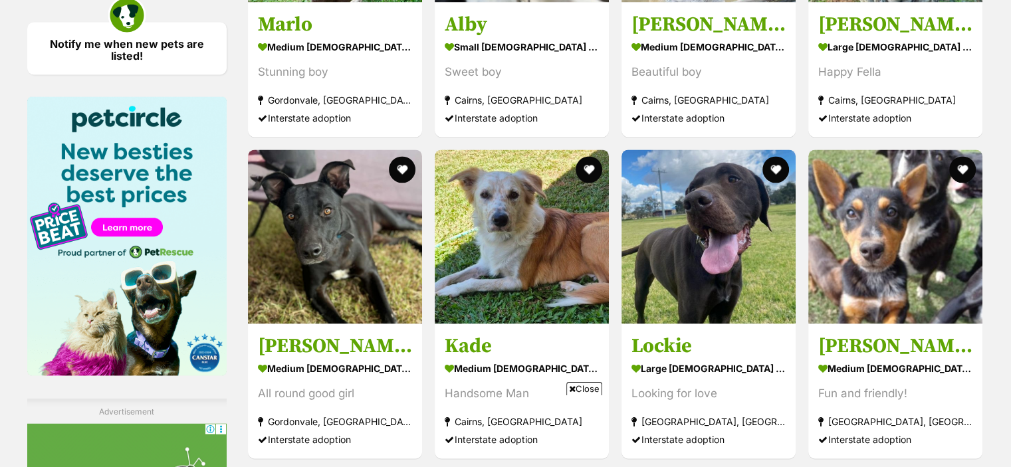
scroll to position [1945, 0]
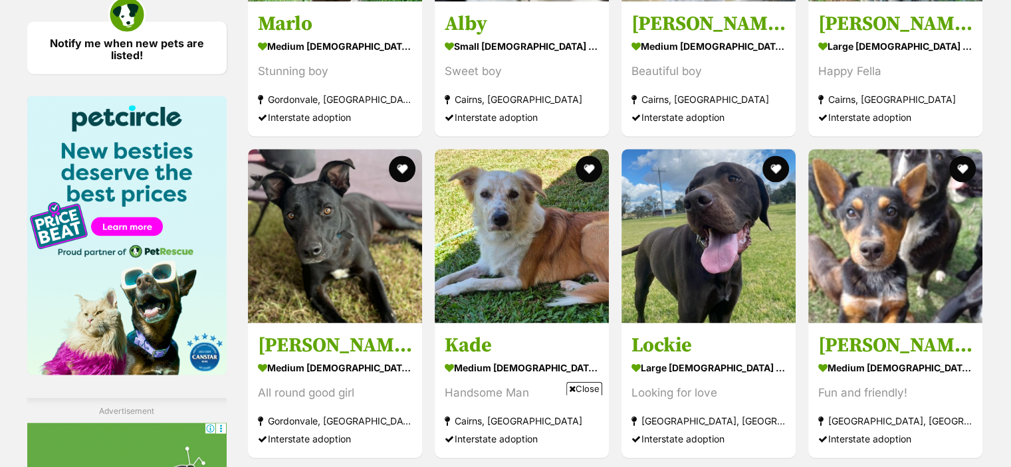
click at [525, 233] on img at bounding box center [522, 236] width 174 height 174
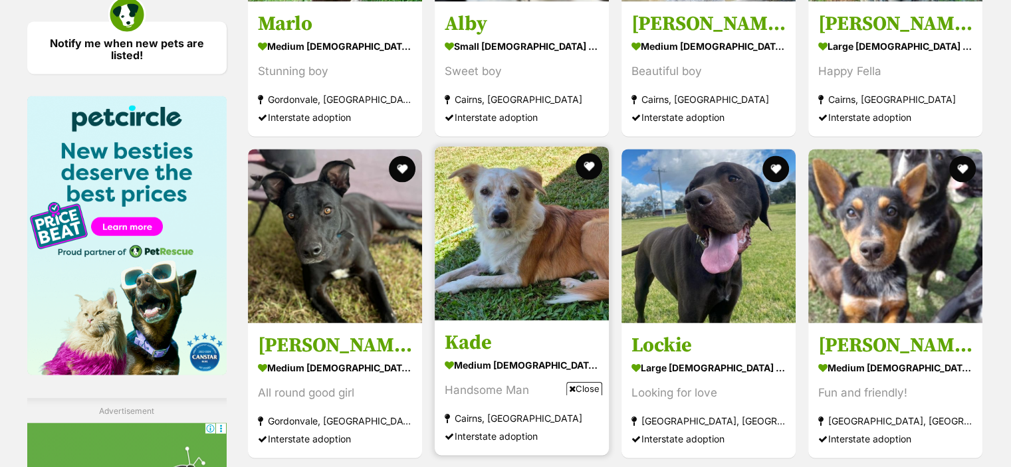
click at [492, 330] on h3 "Kade" at bounding box center [522, 342] width 154 height 25
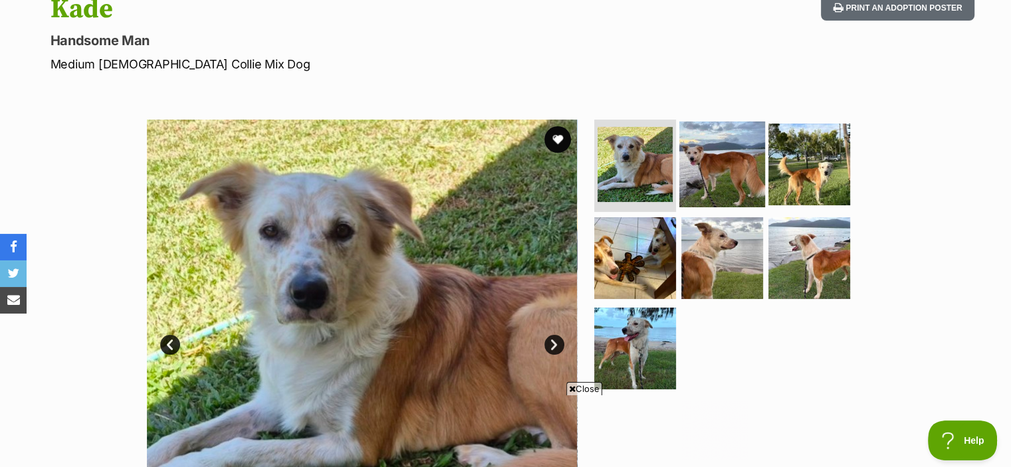
click at [715, 181] on img at bounding box center [723, 164] width 86 height 86
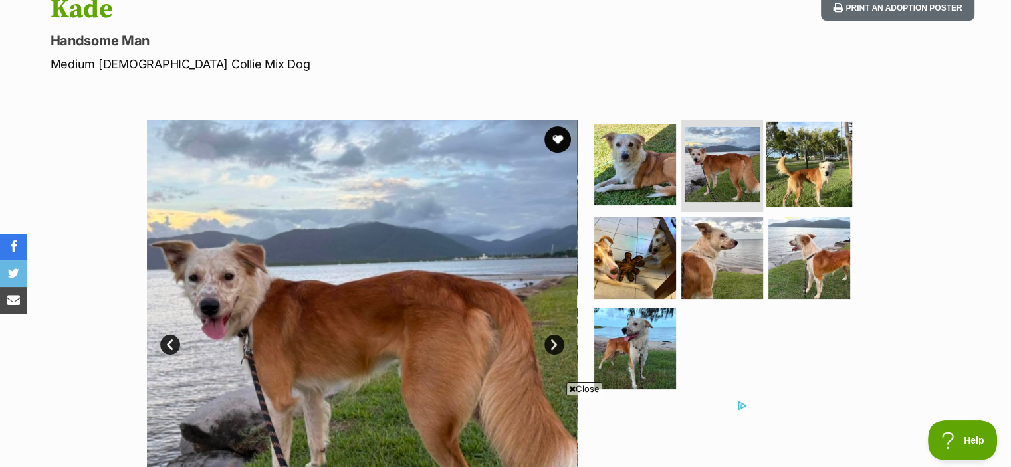
click at [794, 188] on img at bounding box center [810, 164] width 86 height 86
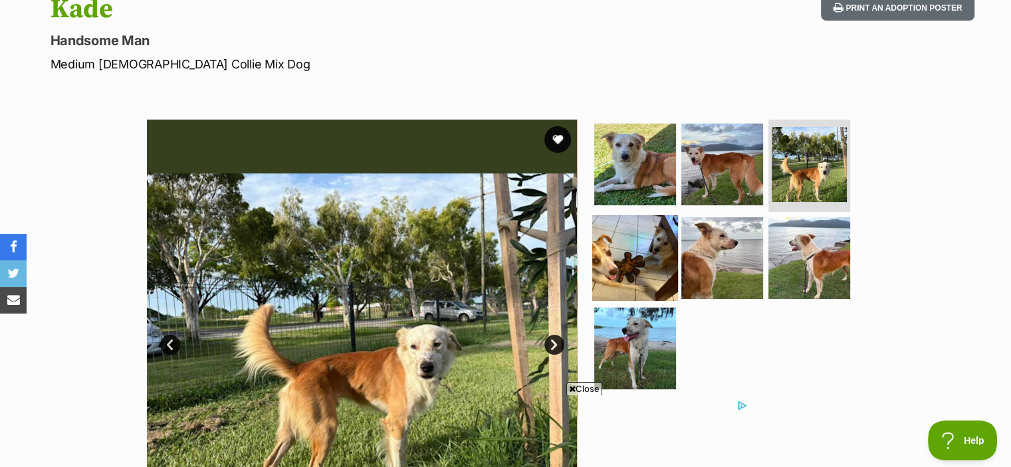
click at [660, 231] on img at bounding box center [635, 258] width 86 height 86
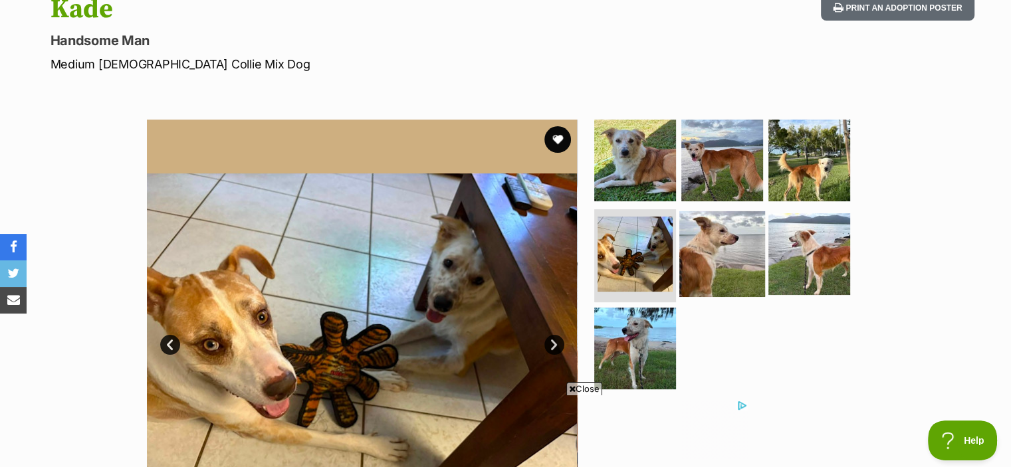
click at [722, 239] on img at bounding box center [723, 254] width 86 height 86
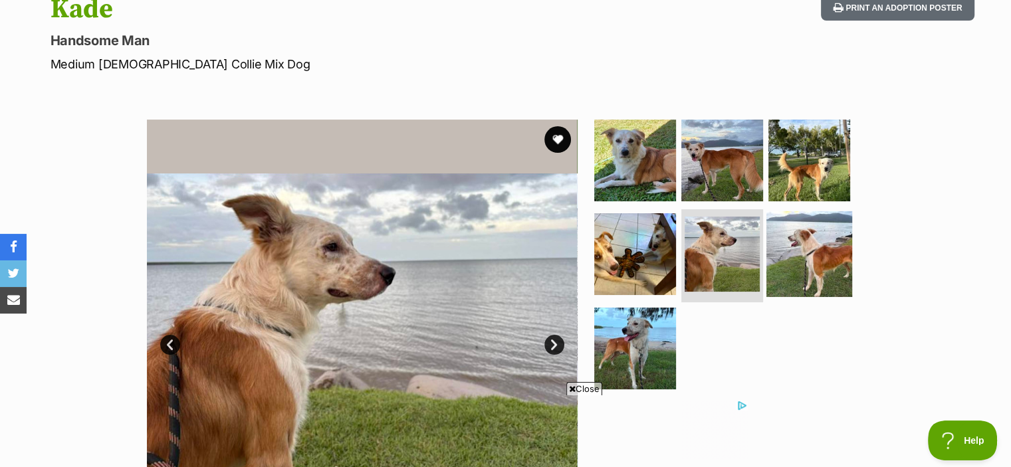
click at [801, 263] on img at bounding box center [810, 254] width 86 height 86
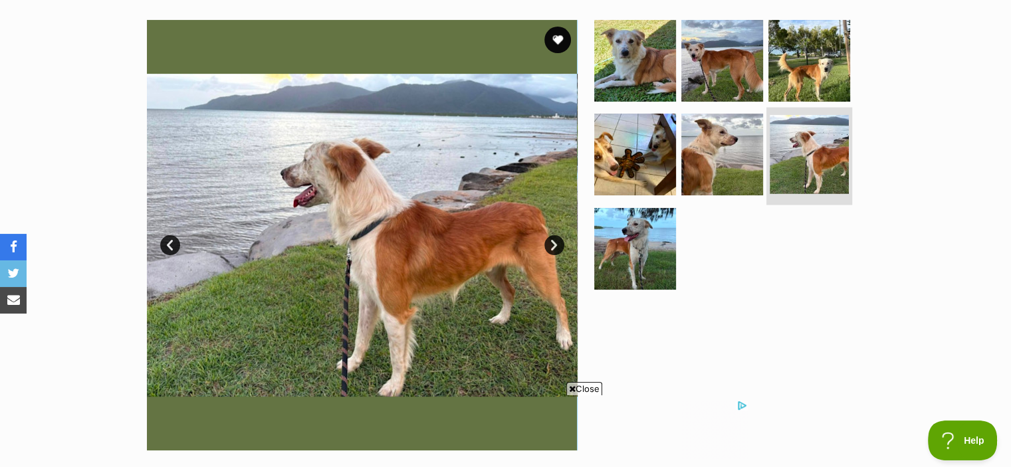
scroll to position [262, 0]
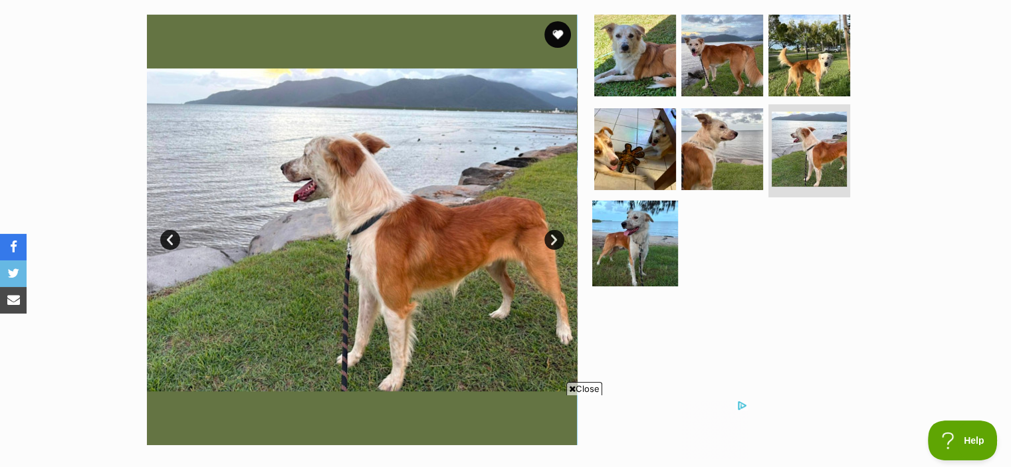
click at [662, 267] on img at bounding box center [635, 244] width 86 height 86
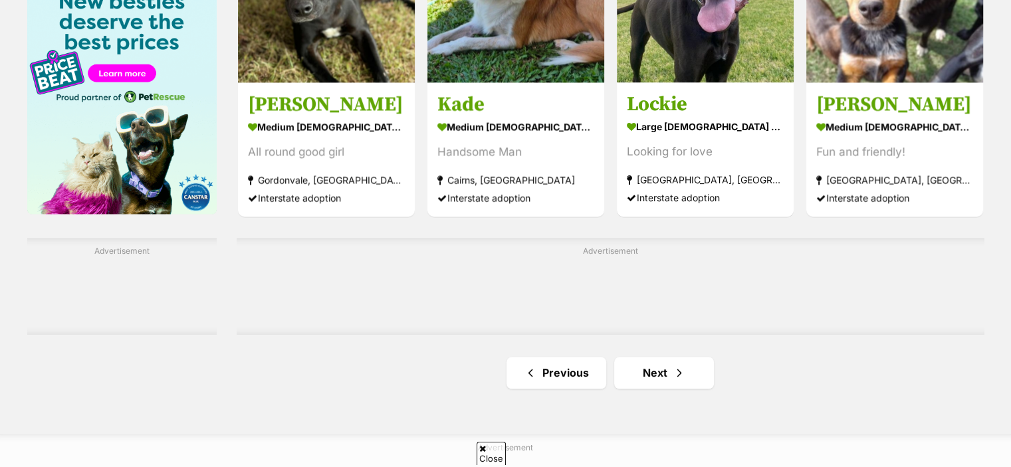
scroll to position [2136, 0]
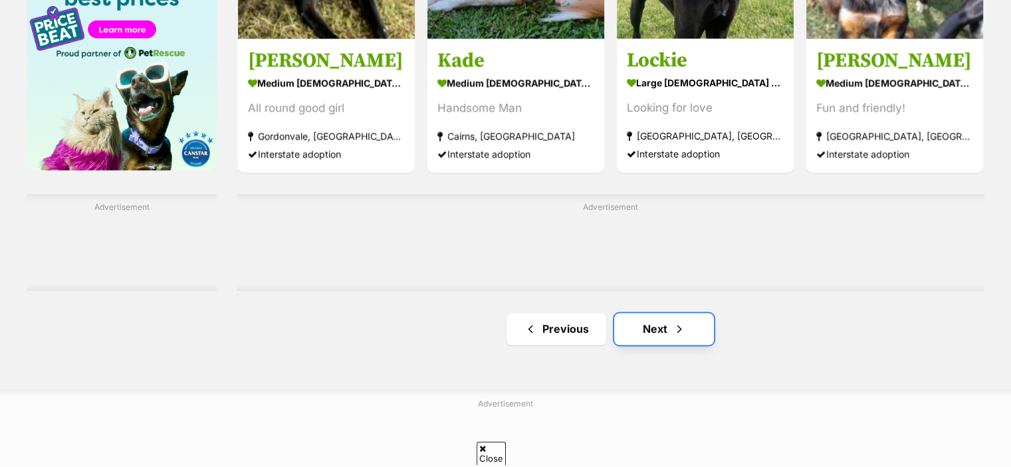
click at [650, 323] on link "Next" at bounding box center [664, 329] width 100 height 32
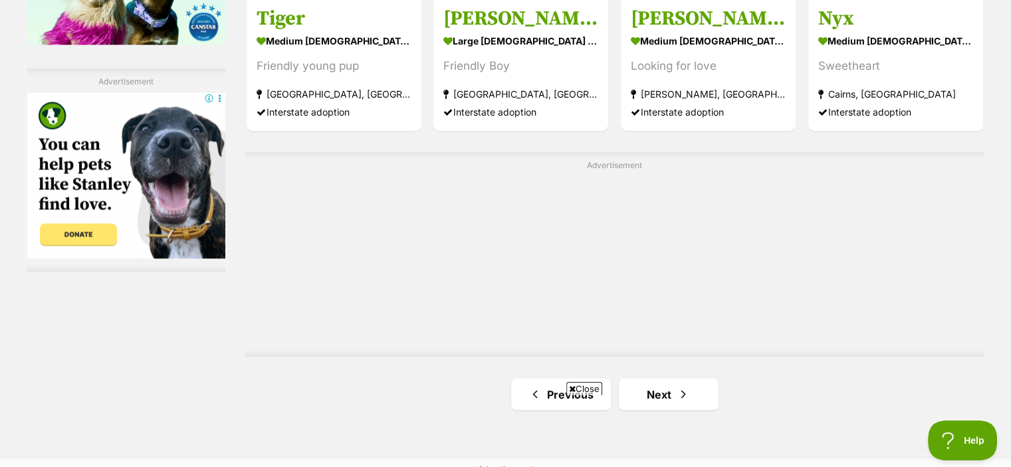
scroll to position [2282, 0]
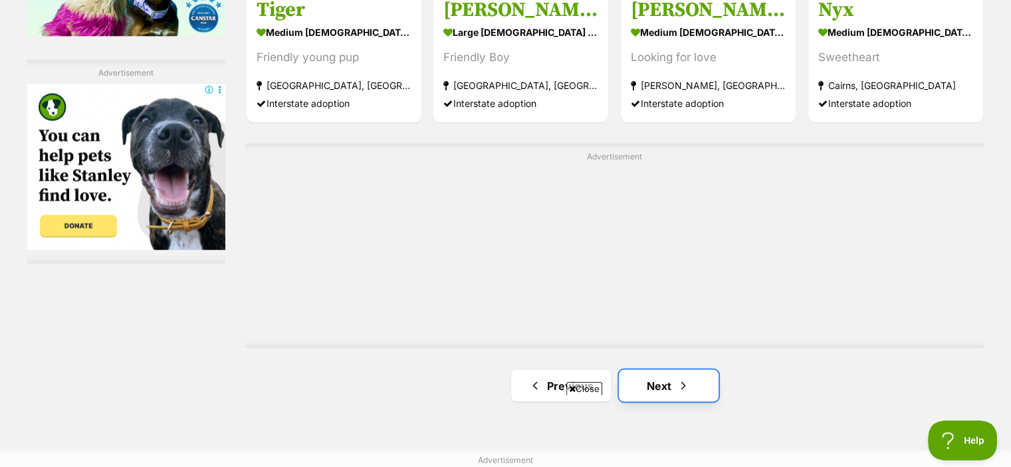
click at [679, 378] on span "Next page" at bounding box center [683, 386] width 13 height 16
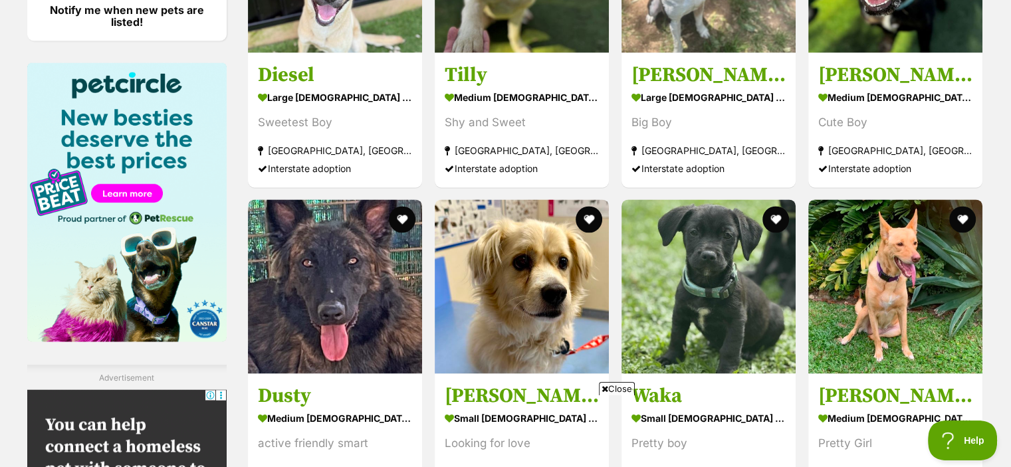
scroll to position [1979, 0]
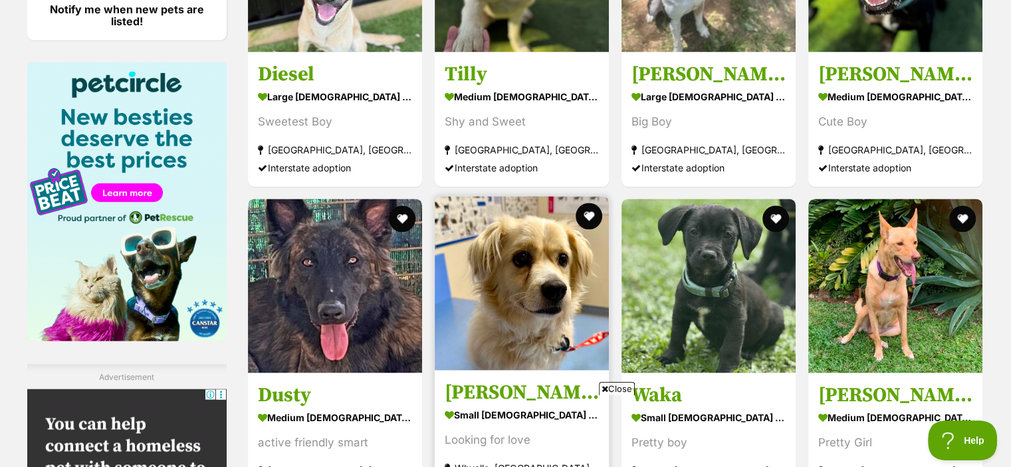
click at [548, 318] on img at bounding box center [522, 283] width 174 height 174
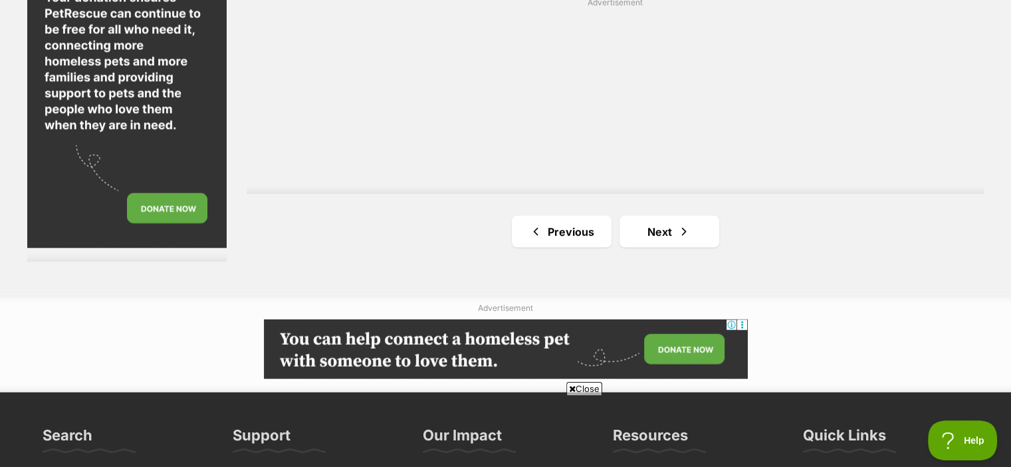
scroll to position [0, 0]
click at [676, 215] on link "Next" at bounding box center [670, 231] width 100 height 32
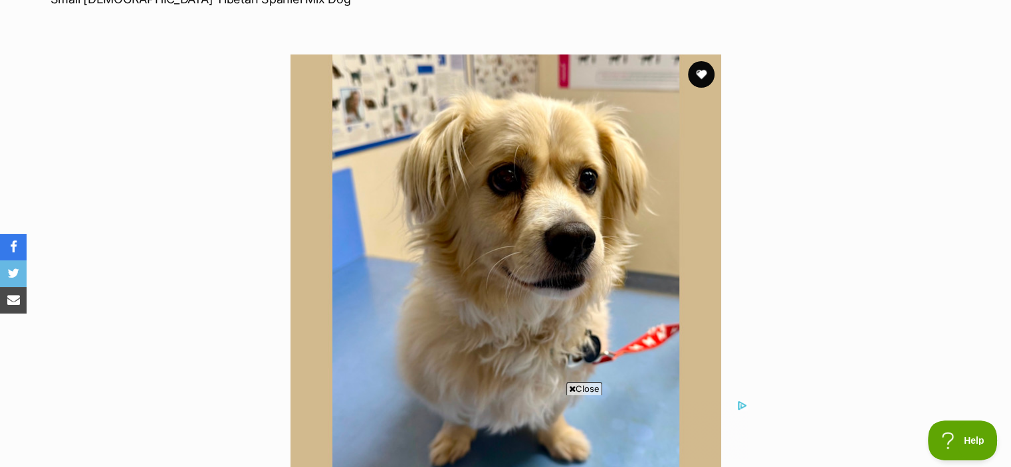
scroll to position [223, 0]
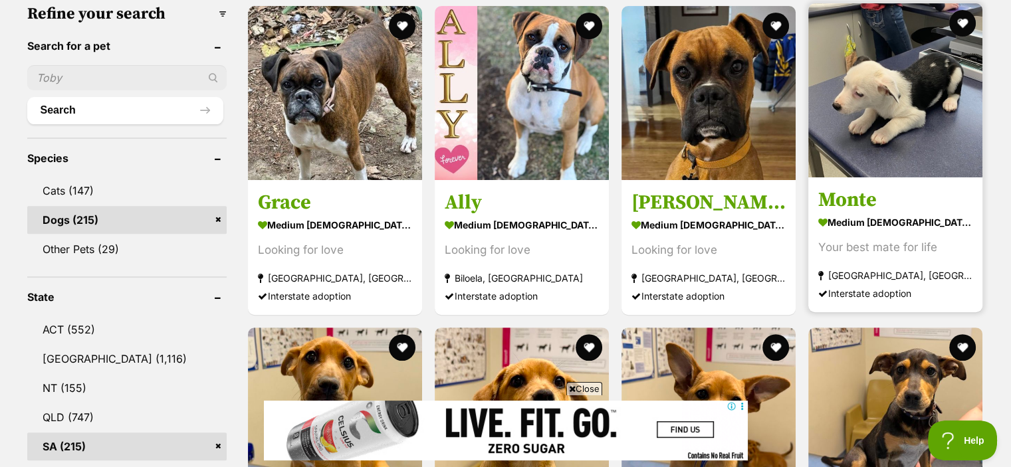
click at [880, 183] on link "Monte medium [DEMOGRAPHIC_DATA] Dog Your best mate for life [GEOGRAPHIC_DATA], …" at bounding box center [896, 245] width 174 height 135
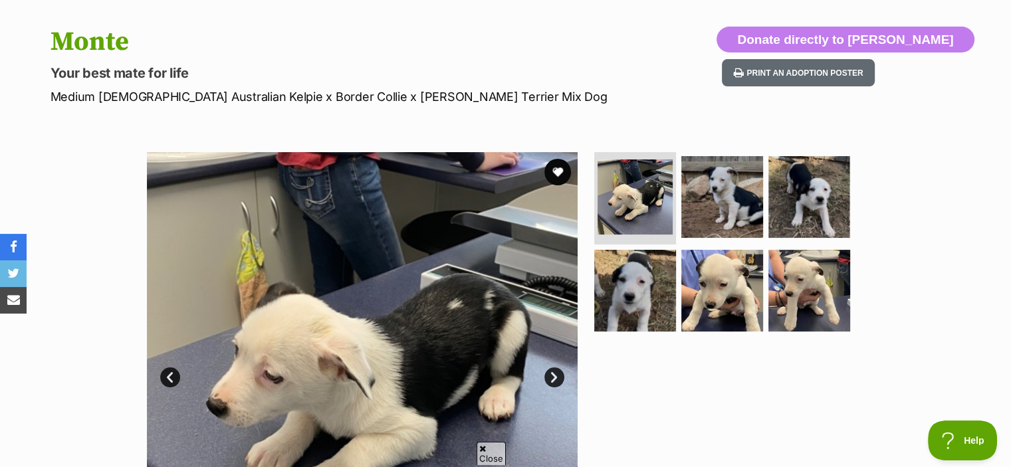
click at [261, 103] on p "Medium [DEMOGRAPHIC_DATA] Australian Kelpie x Border Collie x [PERSON_NAME] Ter…" at bounding box center [332, 97] width 563 height 18
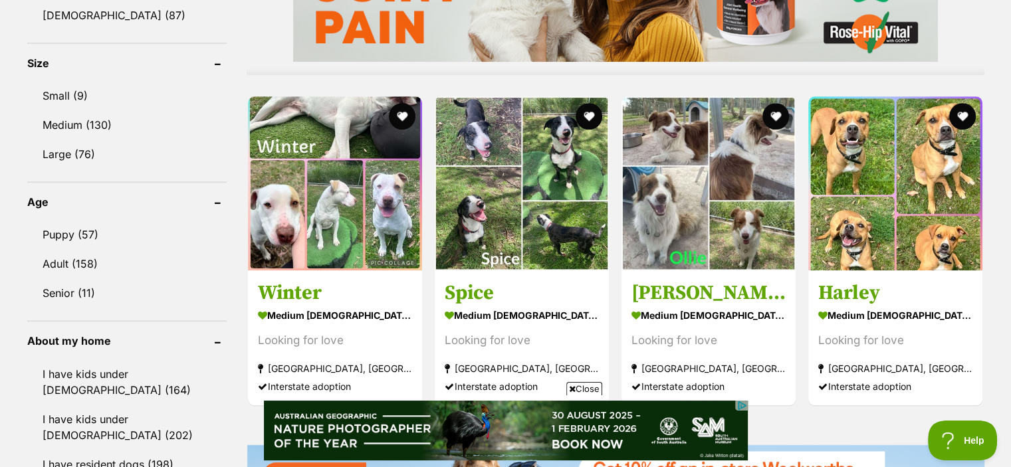
scroll to position [1216, 0]
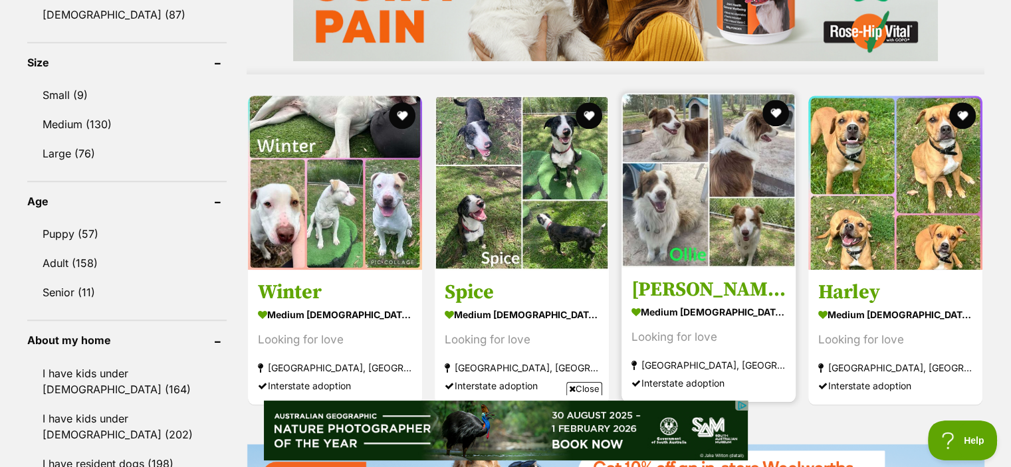
click at [713, 188] on img at bounding box center [709, 180] width 174 height 174
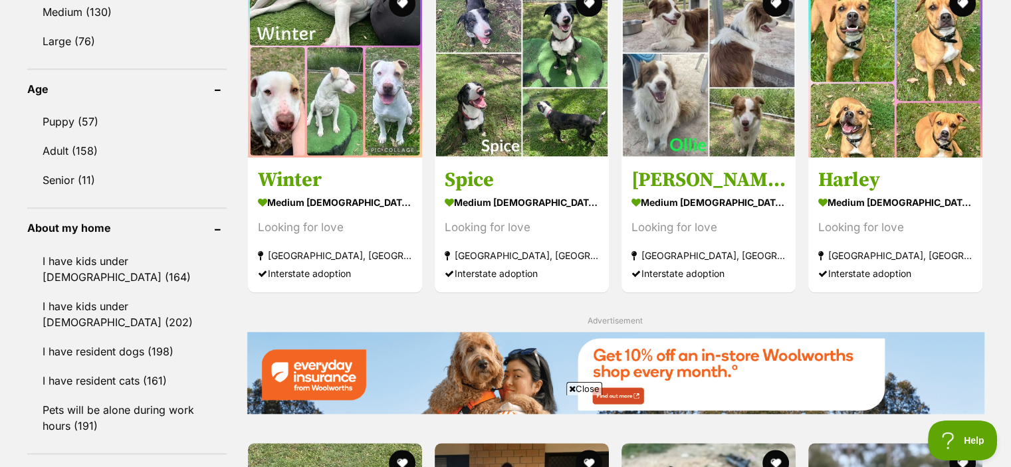
scroll to position [0, 0]
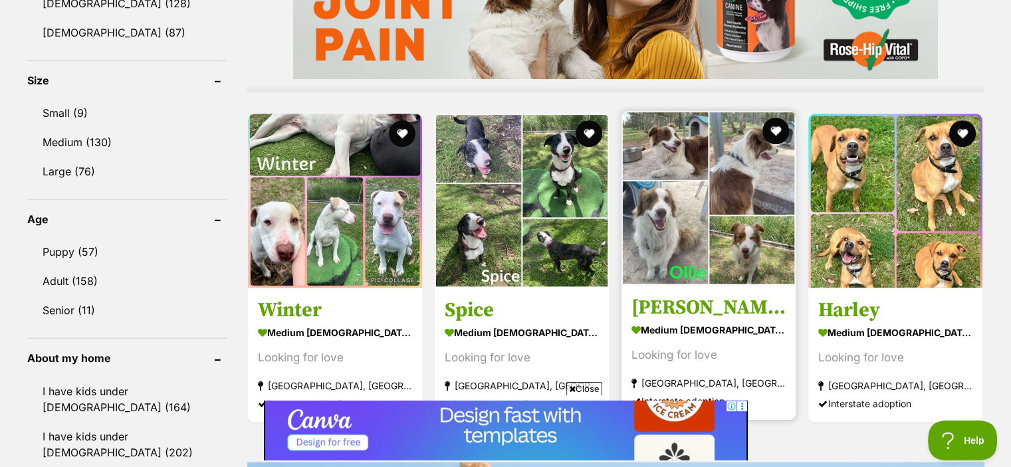
click at [756, 219] on img at bounding box center [709, 198] width 174 height 174
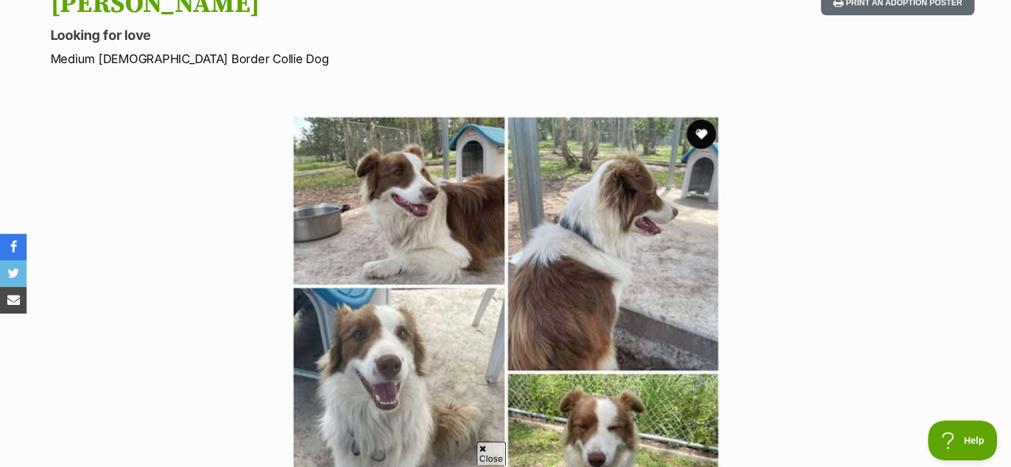
click at [708, 127] on button "favourite" at bounding box center [701, 134] width 29 height 29
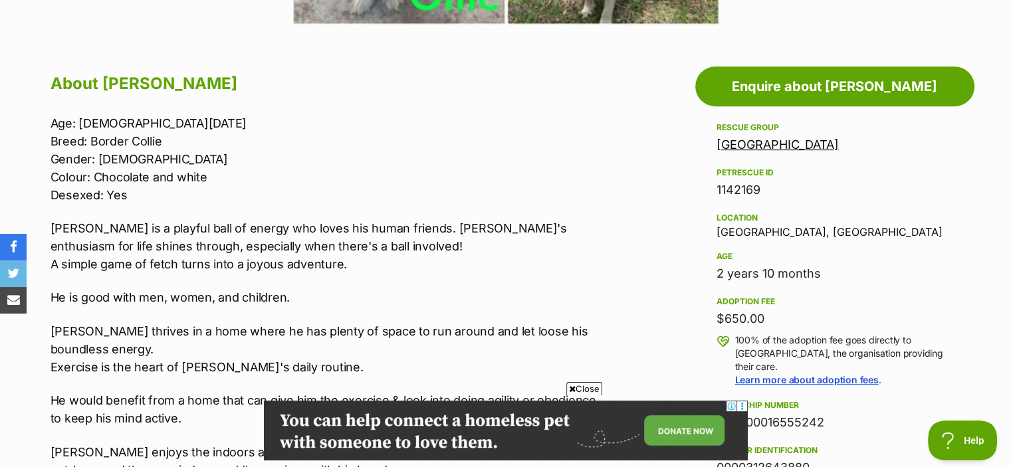
scroll to position [678, 0]
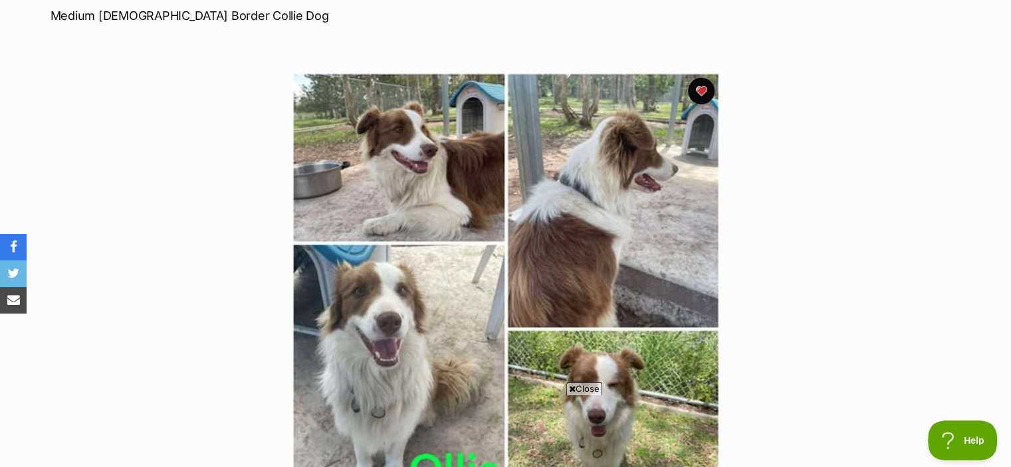
scroll to position [205, 0]
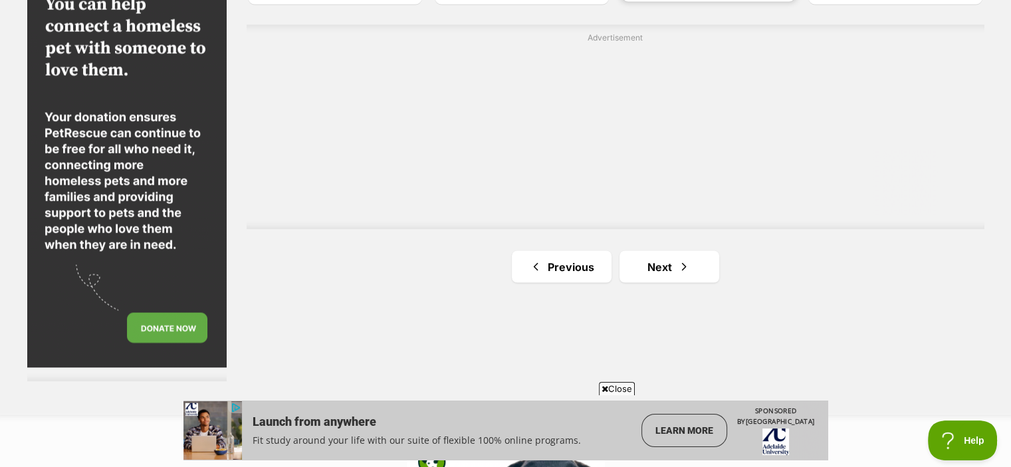
scroll to position [2401, 0]
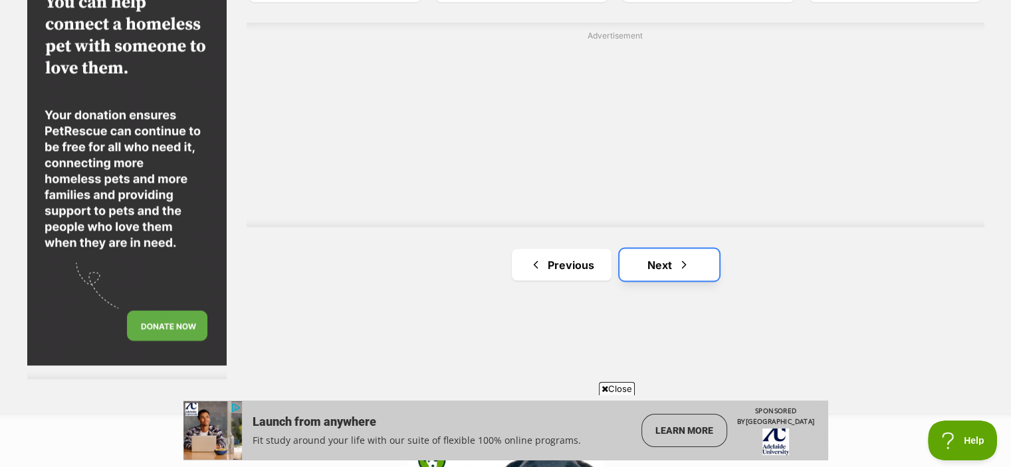
click at [669, 259] on link "Next" at bounding box center [670, 265] width 100 height 32
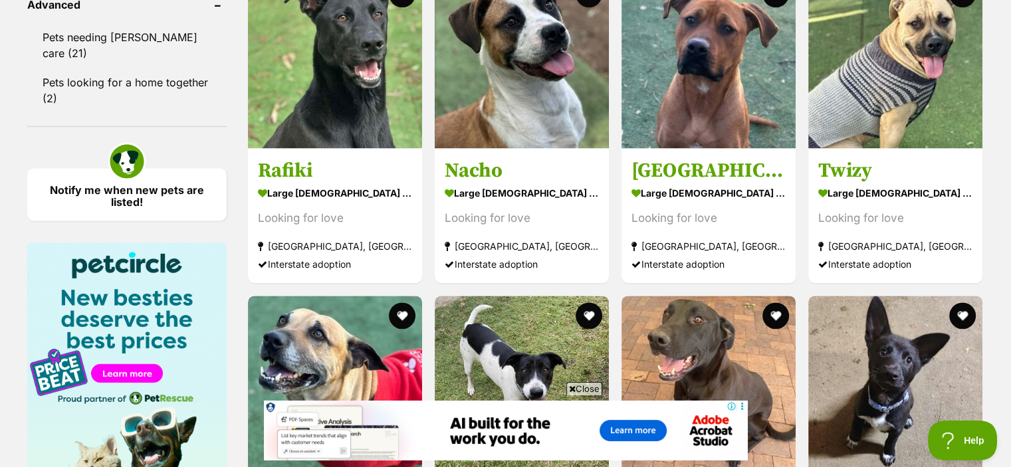
scroll to position [1721, 0]
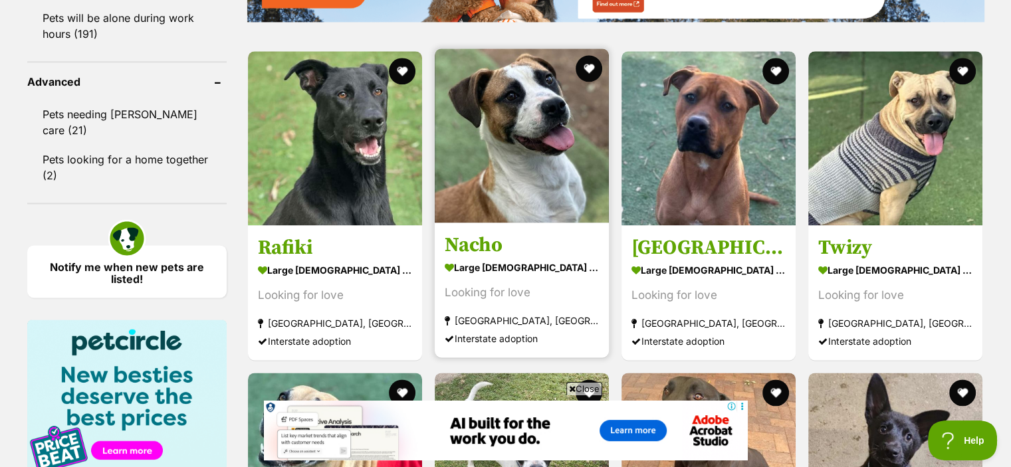
click at [477, 240] on h3 "Nacho" at bounding box center [522, 245] width 154 height 25
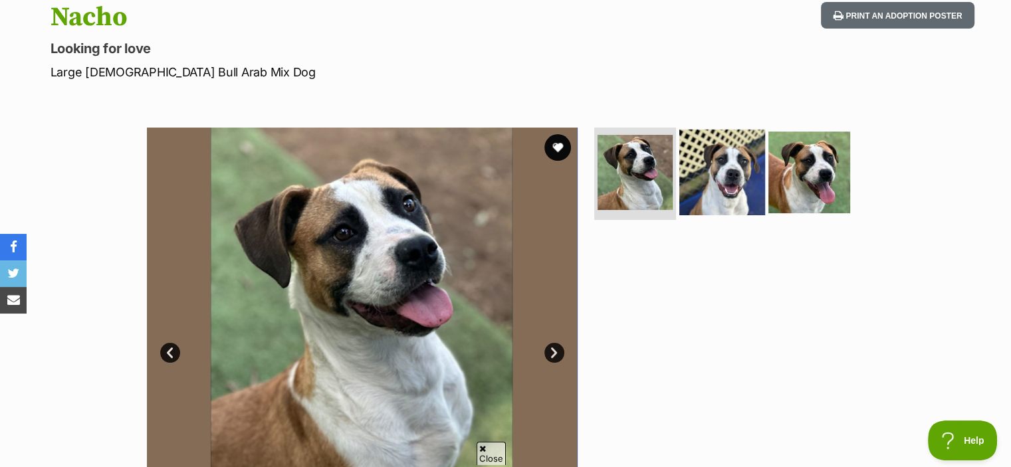
click at [739, 194] on img at bounding box center [723, 172] width 86 height 86
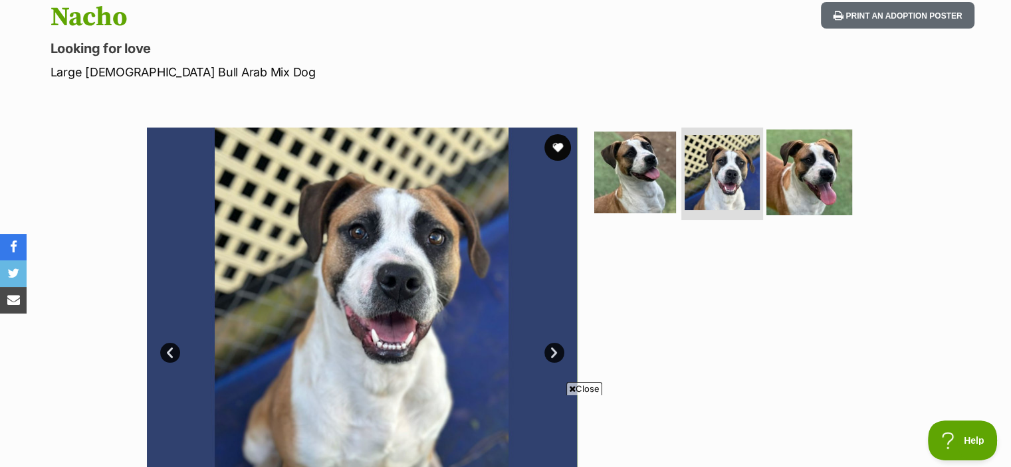
click at [787, 209] on img at bounding box center [810, 172] width 86 height 86
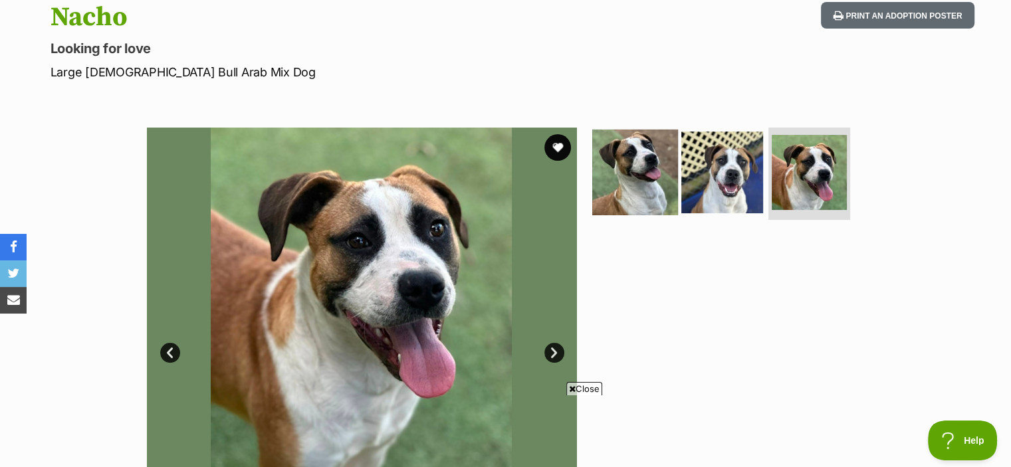
click at [631, 151] on img at bounding box center [635, 172] width 86 height 86
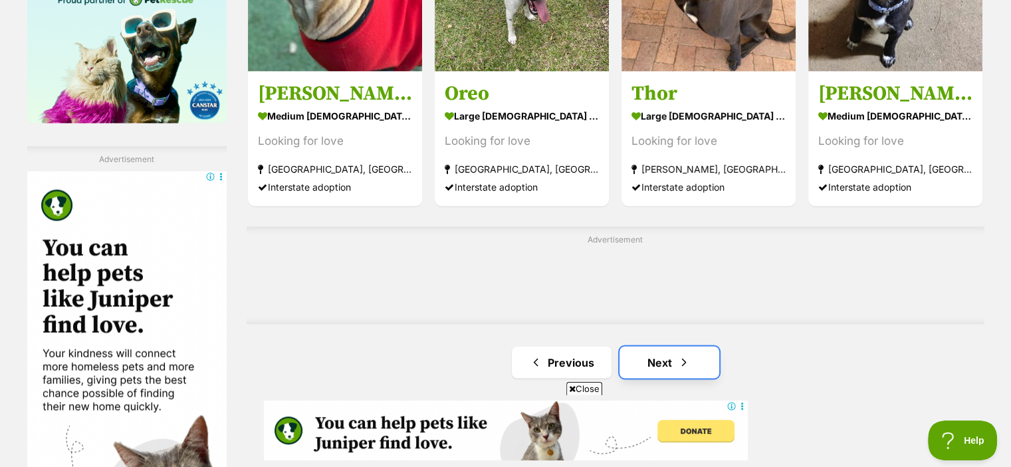
click at [682, 359] on span "Next page" at bounding box center [684, 362] width 13 height 16
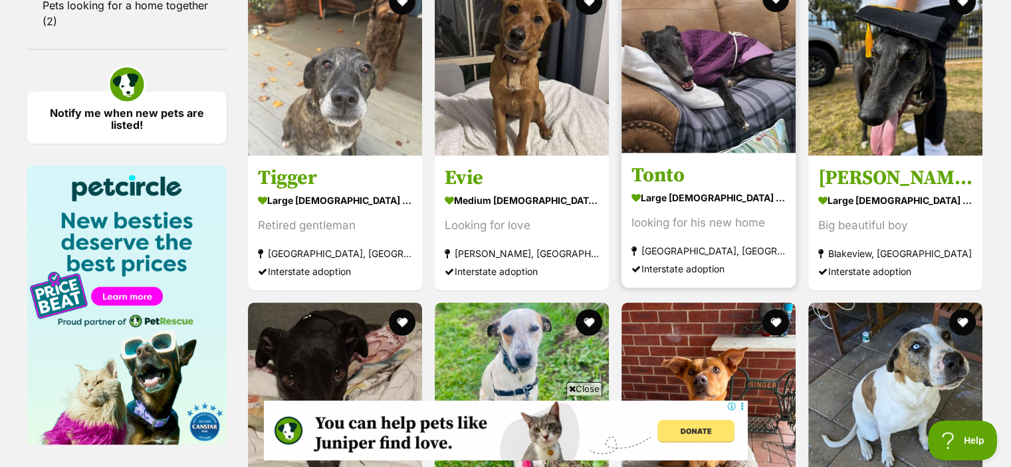
scroll to position [1875, 0]
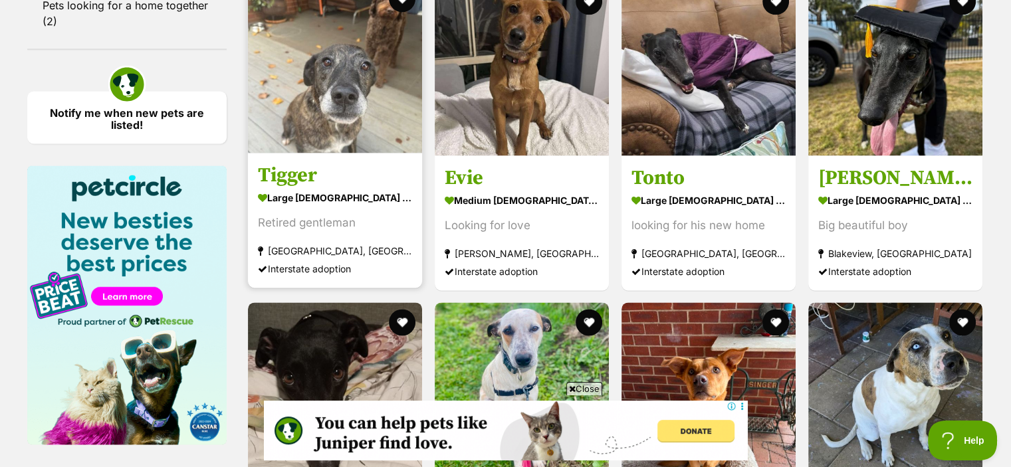
click at [305, 177] on h3 "Tigger" at bounding box center [335, 174] width 154 height 25
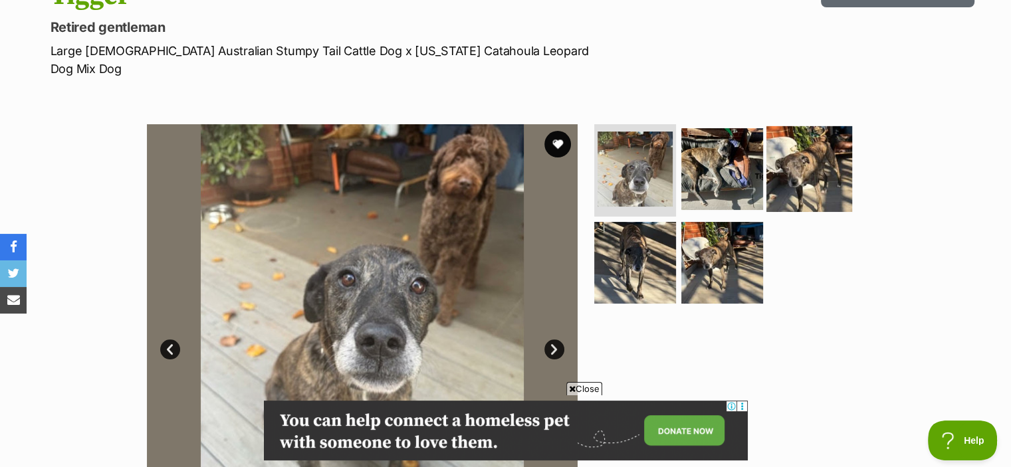
click at [820, 156] on img at bounding box center [810, 169] width 86 height 86
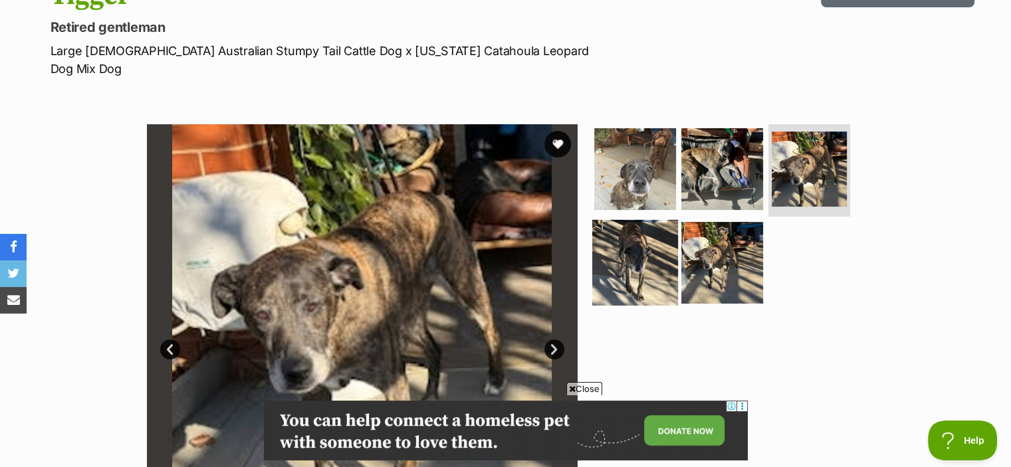
click at [641, 247] on img at bounding box center [635, 263] width 86 height 86
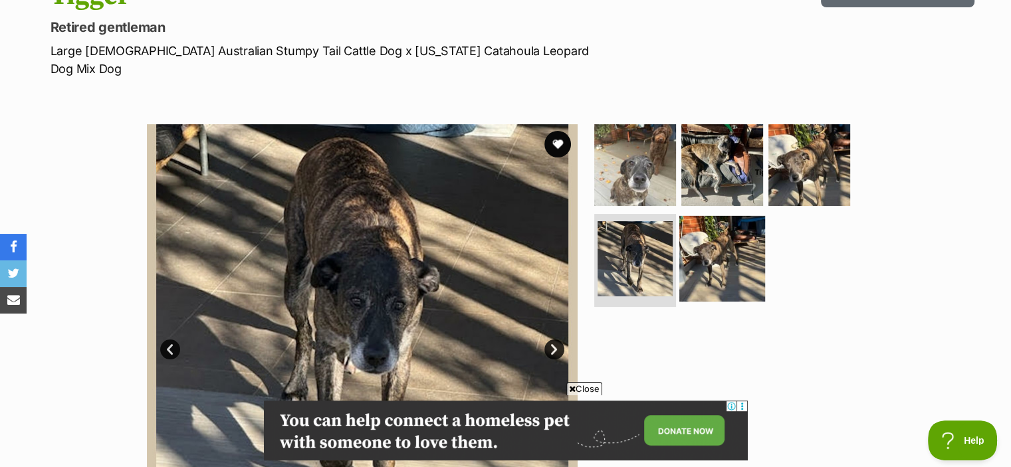
click at [710, 249] on img at bounding box center [723, 259] width 86 height 86
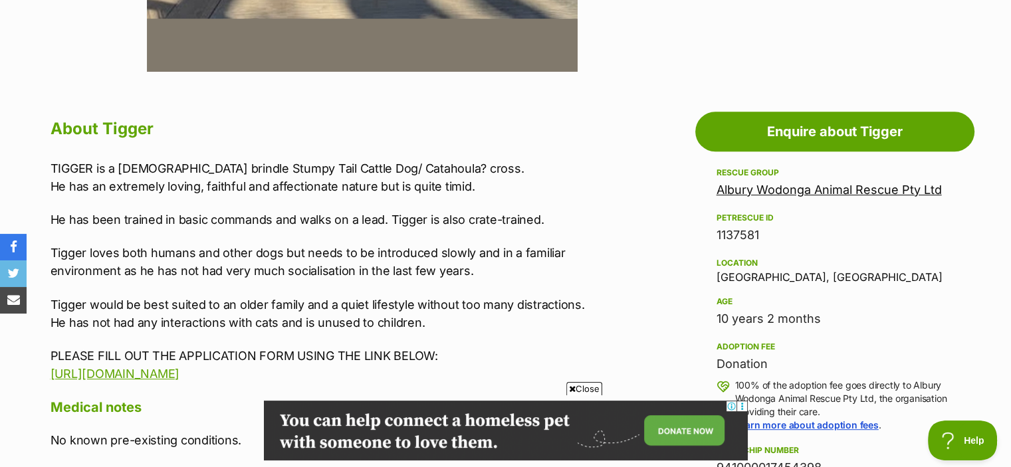
scroll to position [779, 0]
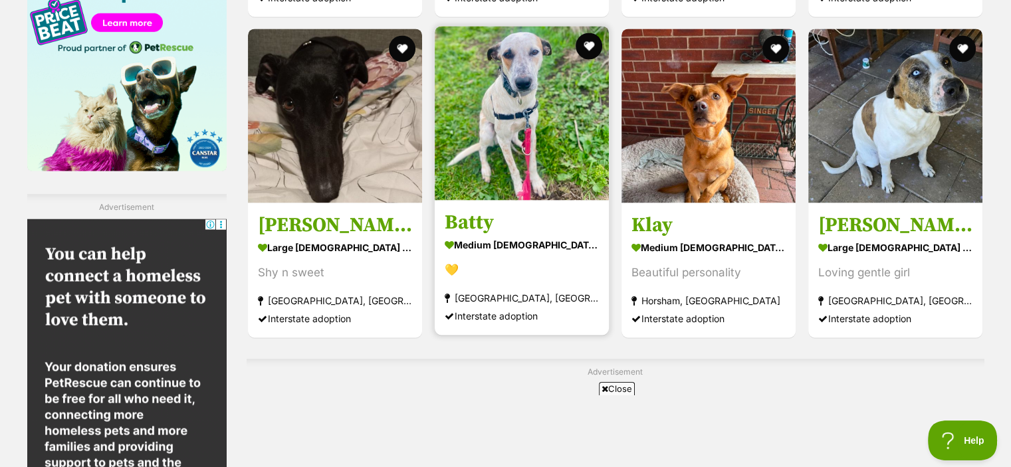
scroll to position [2148, 0]
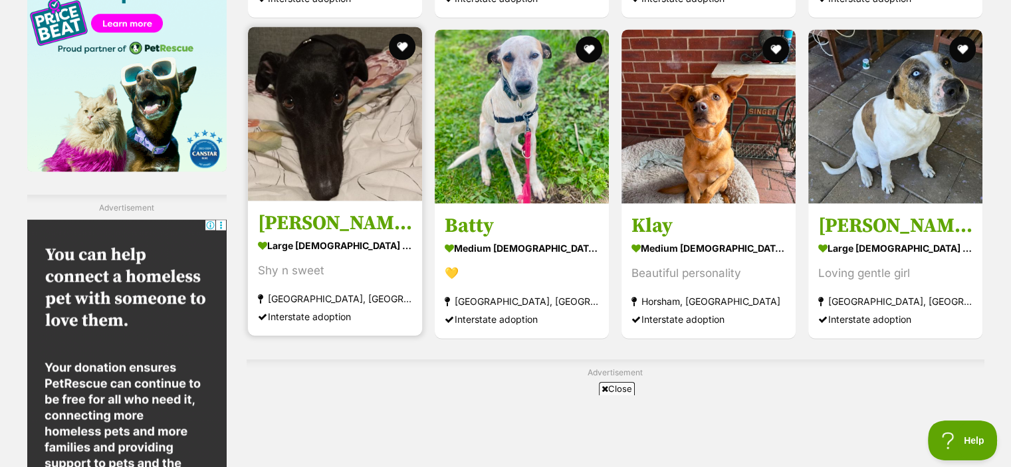
click at [314, 162] on img at bounding box center [335, 114] width 174 height 174
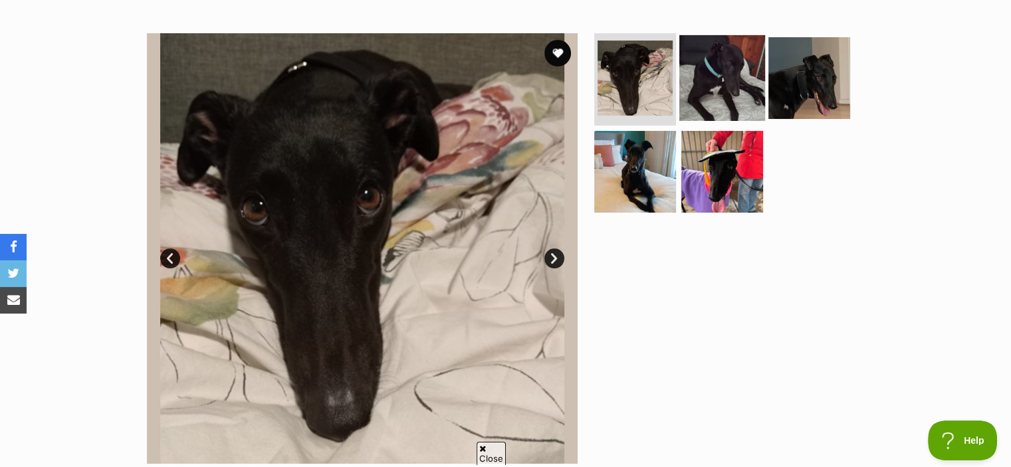
click at [714, 101] on img at bounding box center [723, 78] width 86 height 86
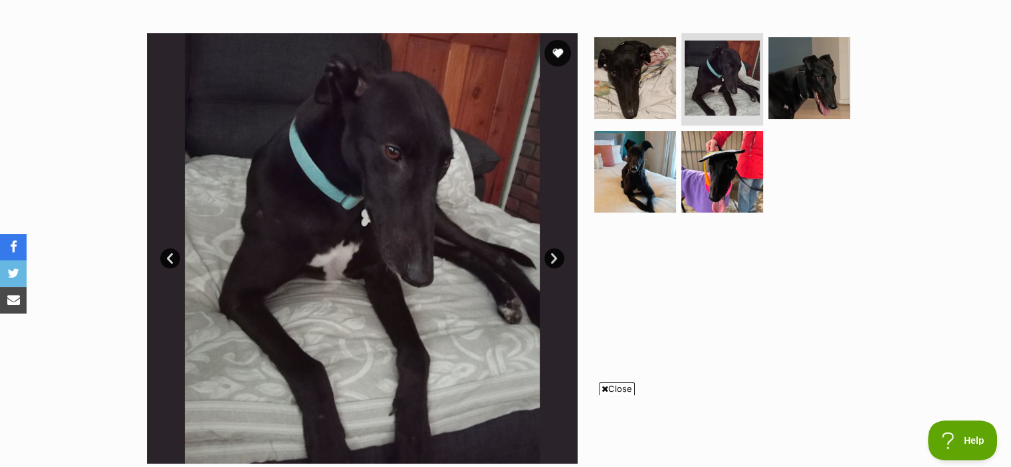
click at [549, 255] on link "Next" at bounding box center [555, 259] width 20 height 20
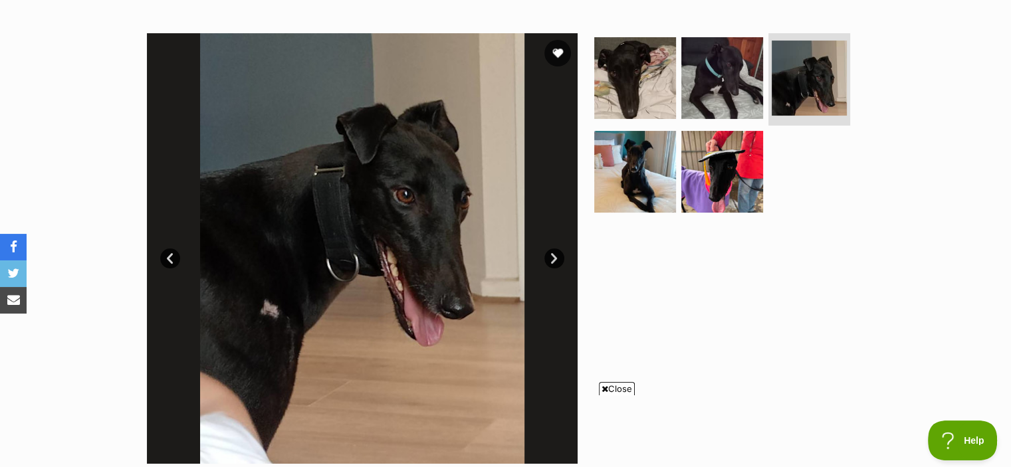
click at [551, 255] on link "Next" at bounding box center [555, 259] width 20 height 20
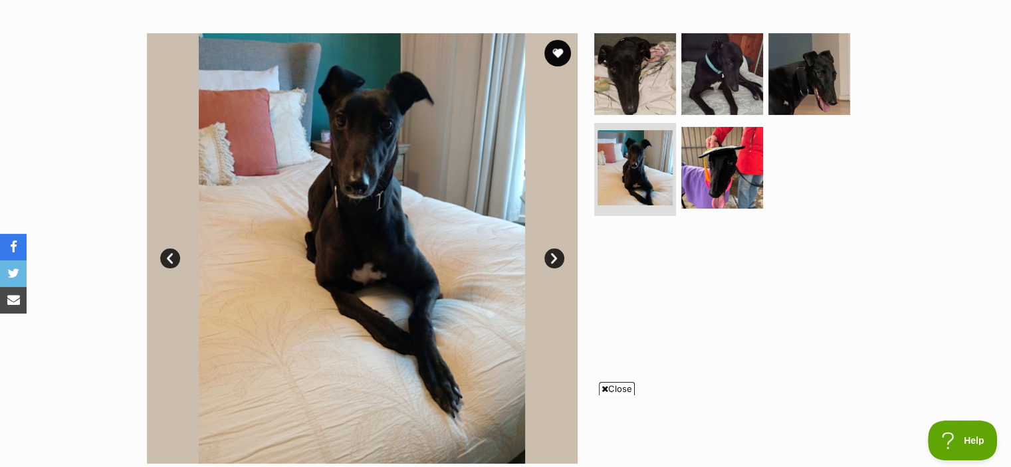
click at [553, 260] on link "Next" at bounding box center [555, 259] width 20 height 20
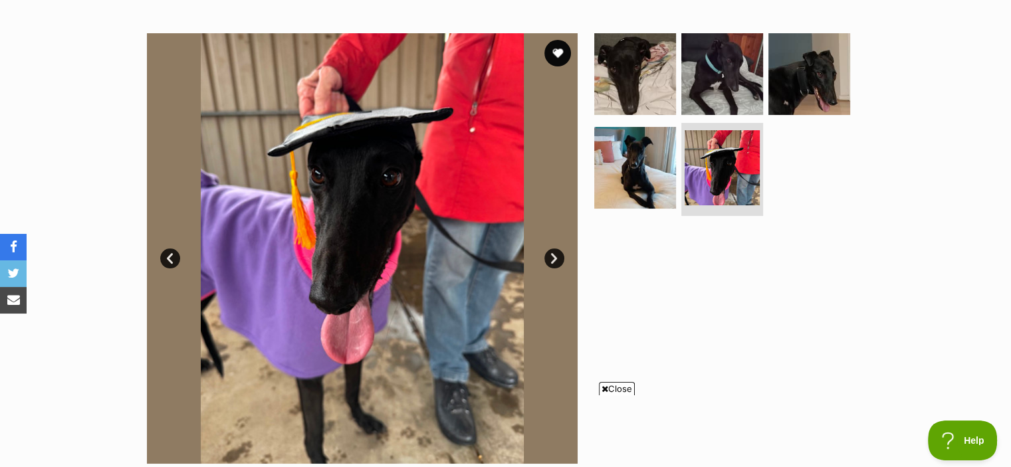
click at [553, 260] on link "Next" at bounding box center [555, 259] width 20 height 20
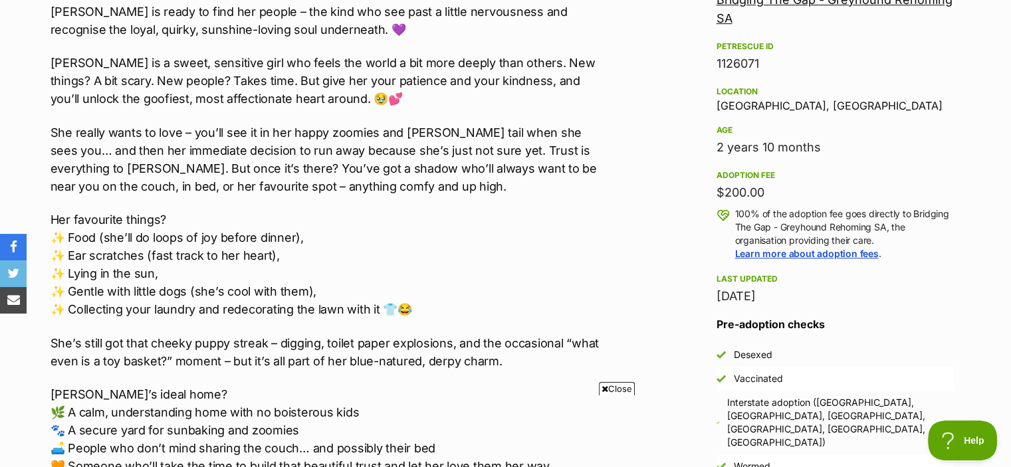
scroll to position [827, 0]
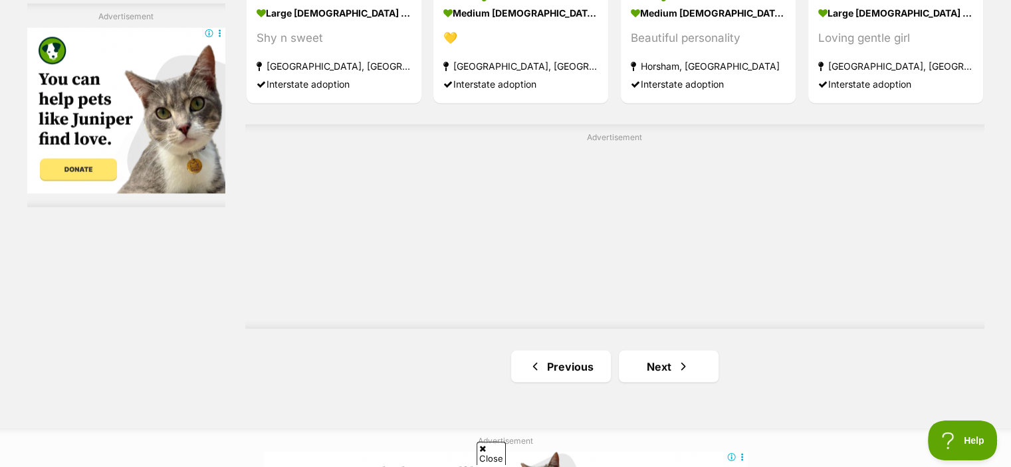
scroll to position [2392, 0]
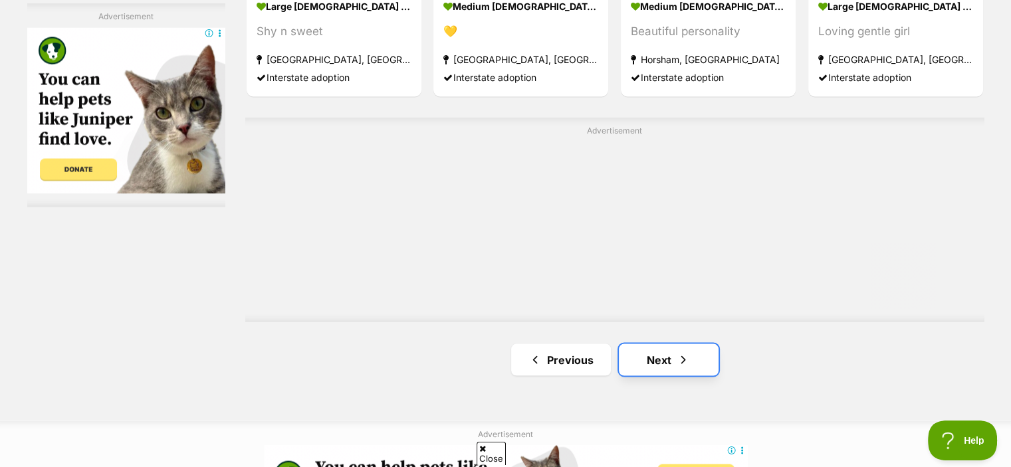
click at [670, 348] on link "Next" at bounding box center [669, 360] width 100 height 32
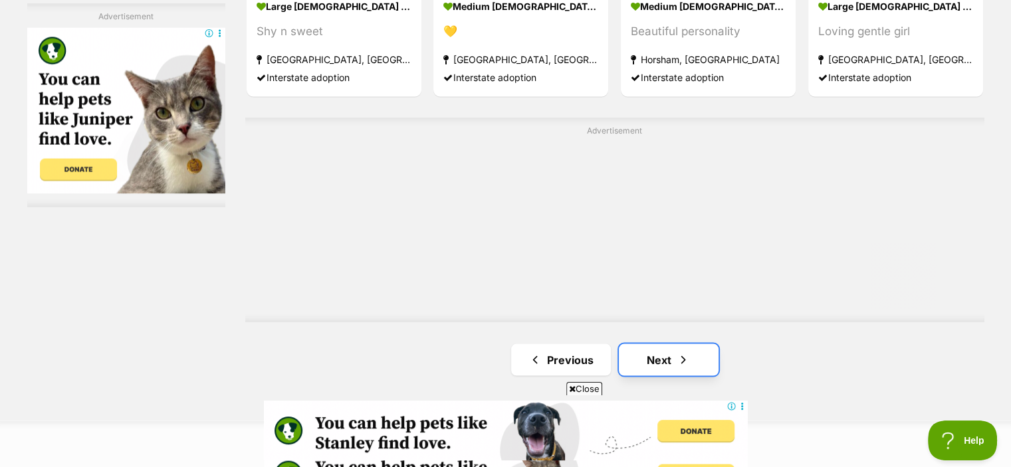
scroll to position [0, 0]
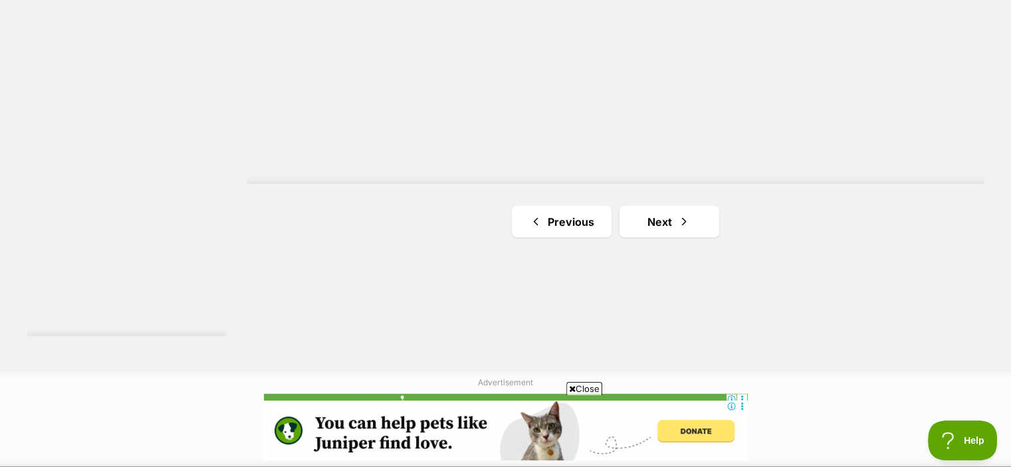
scroll to position [2458, 0]
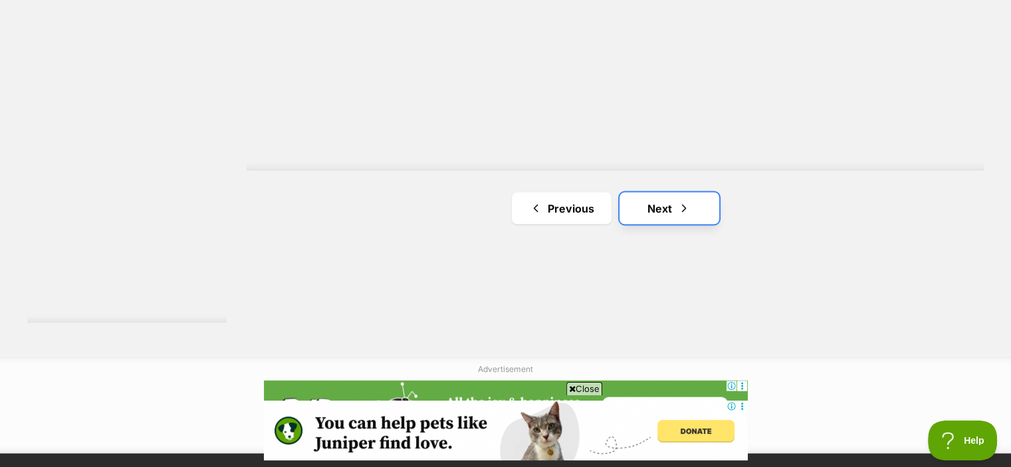
click at [698, 199] on link "Next" at bounding box center [670, 208] width 100 height 32
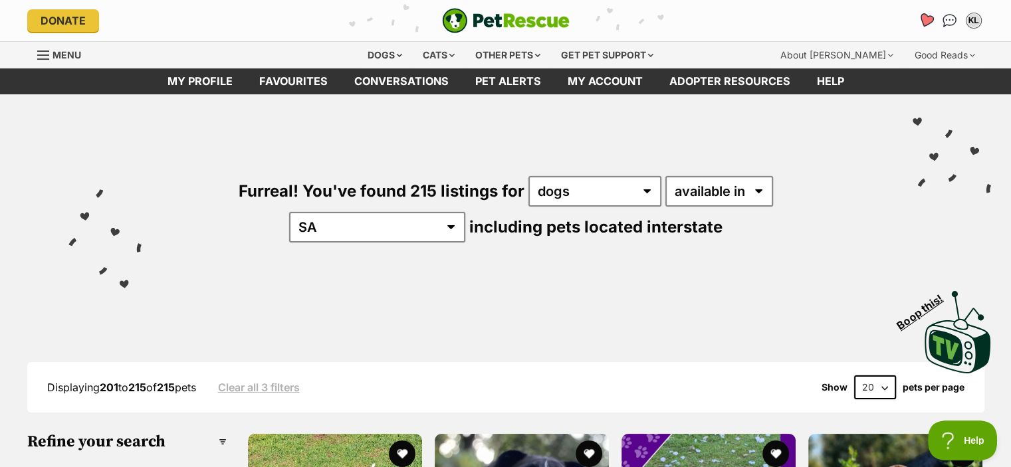
click at [920, 29] on link "Favourites" at bounding box center [925, 20] width 27 height 27
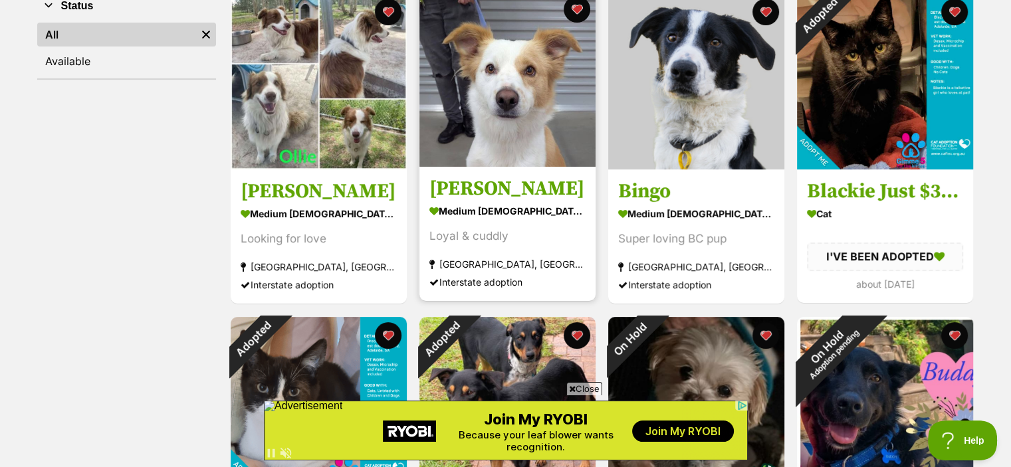
click at [511, 191] on h3 "[PERSON_NAME]" at bounding box center [508, 189] width 156 height 25
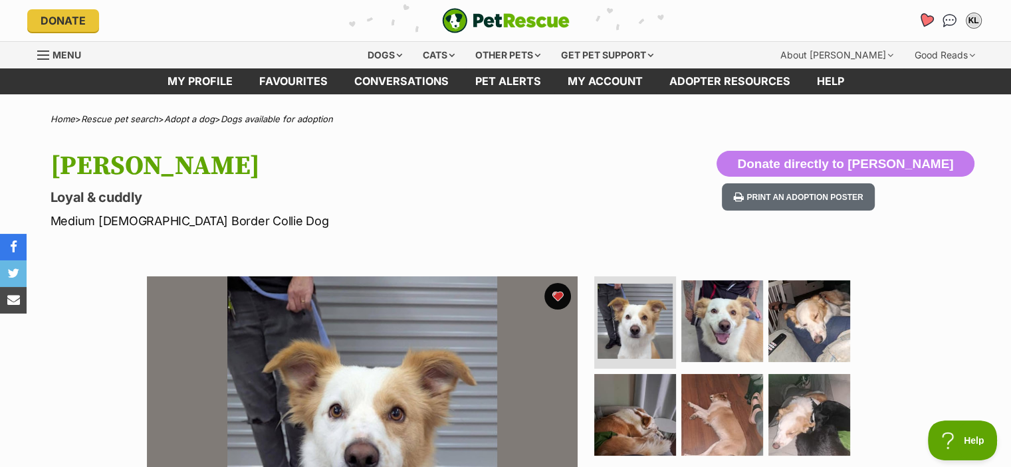
click at [926, 26] on icon "Favourites" at bounding box center [926, 20] width 18 height 17
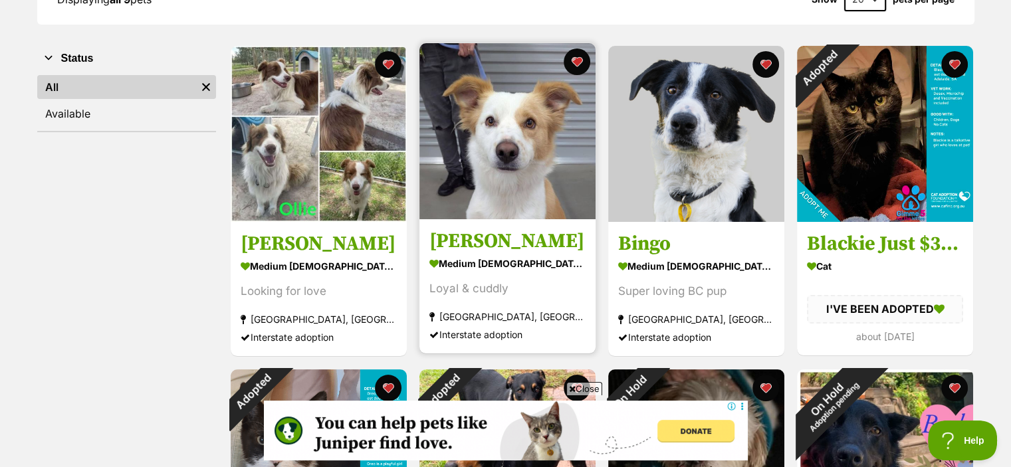
click at [491, 235] on h3 "Marshall" at bounding box center [508, 241] width 156 height 25
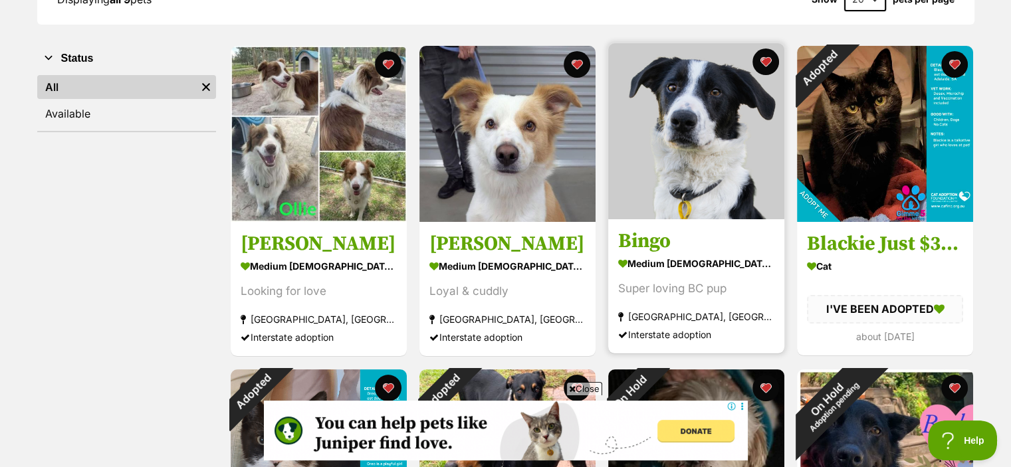
click at [641, 194] on img at bounding box center [696, 131] width 176 height 176
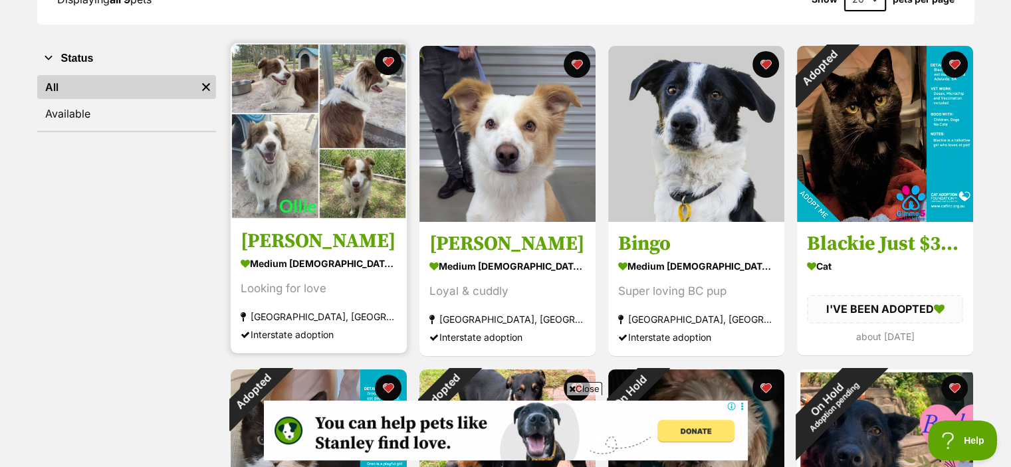
click at [349, 205] on img at bounding box center [319, 131] width 176 height 176
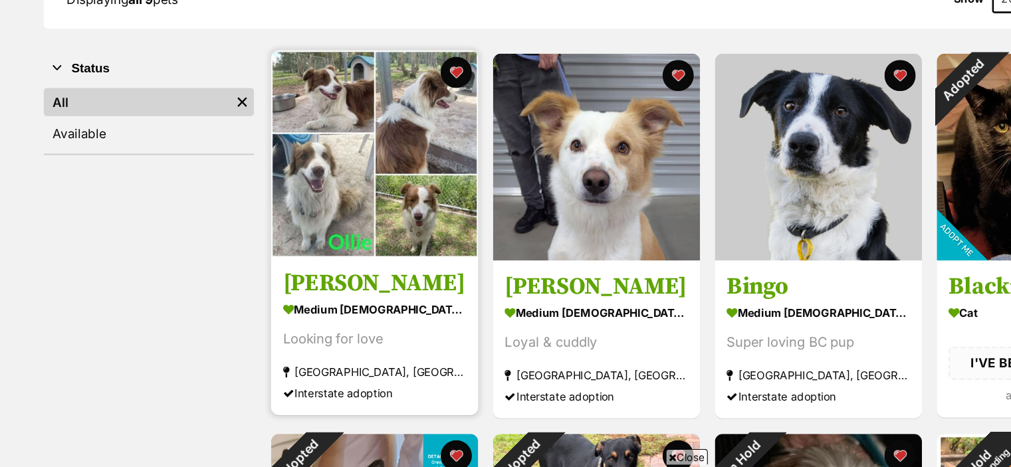
scroll to position [226, 0]
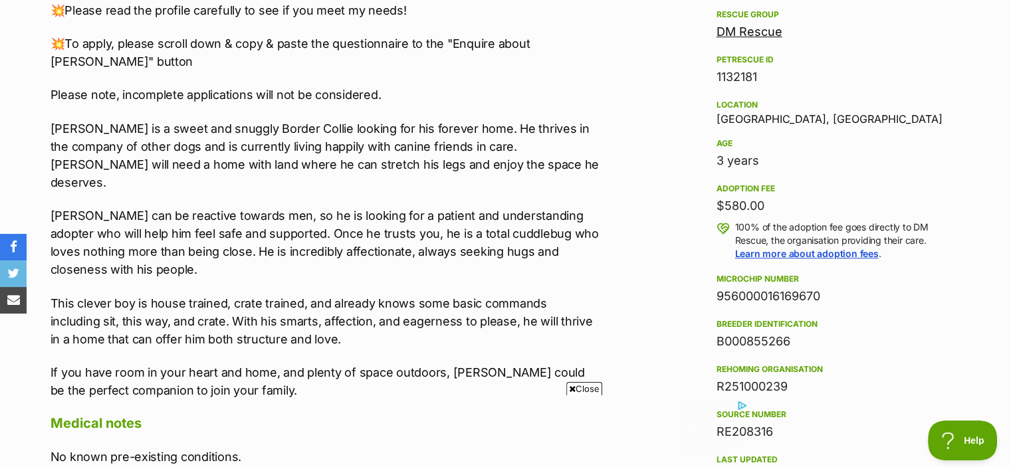
scroll to position [795, 0]
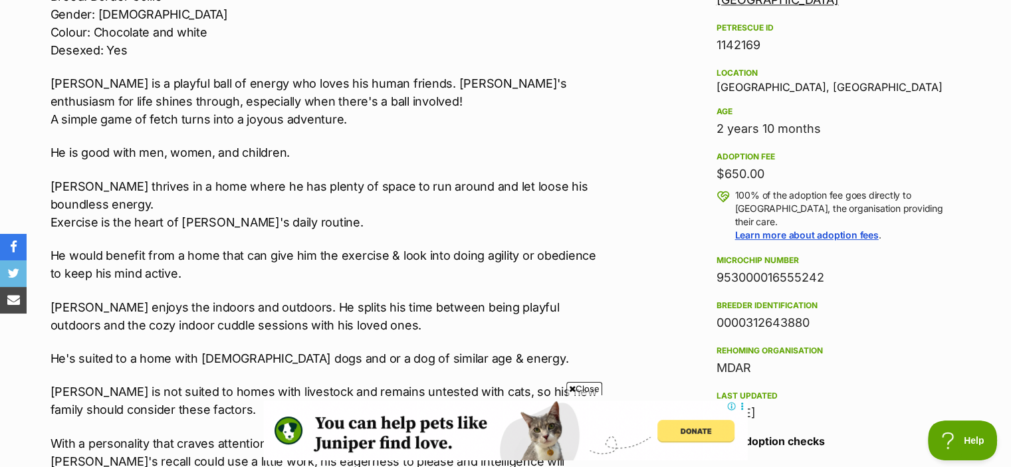
scroll to position [837, 0]
